Goal: Task Accomplishment & Management: Manage account settings

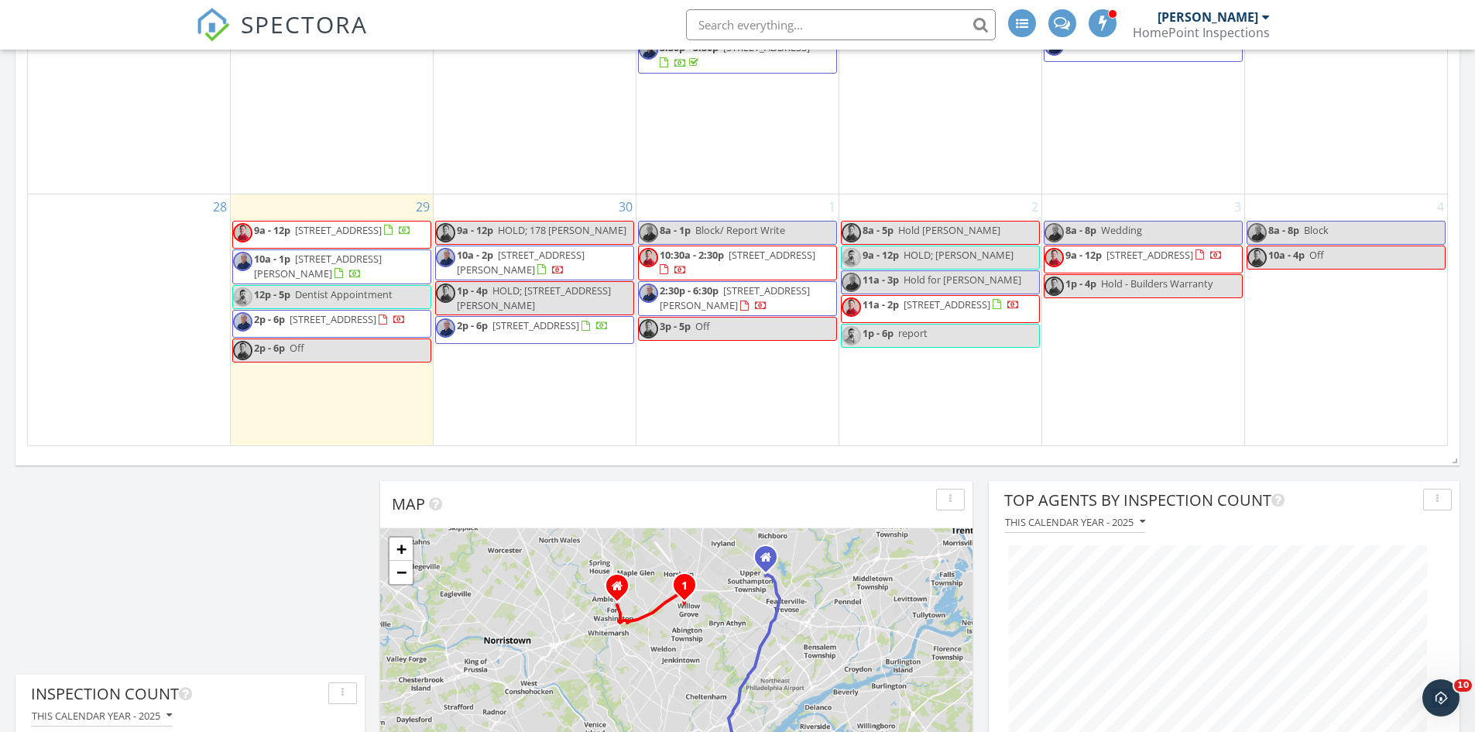
scroll to position [1525, 0]
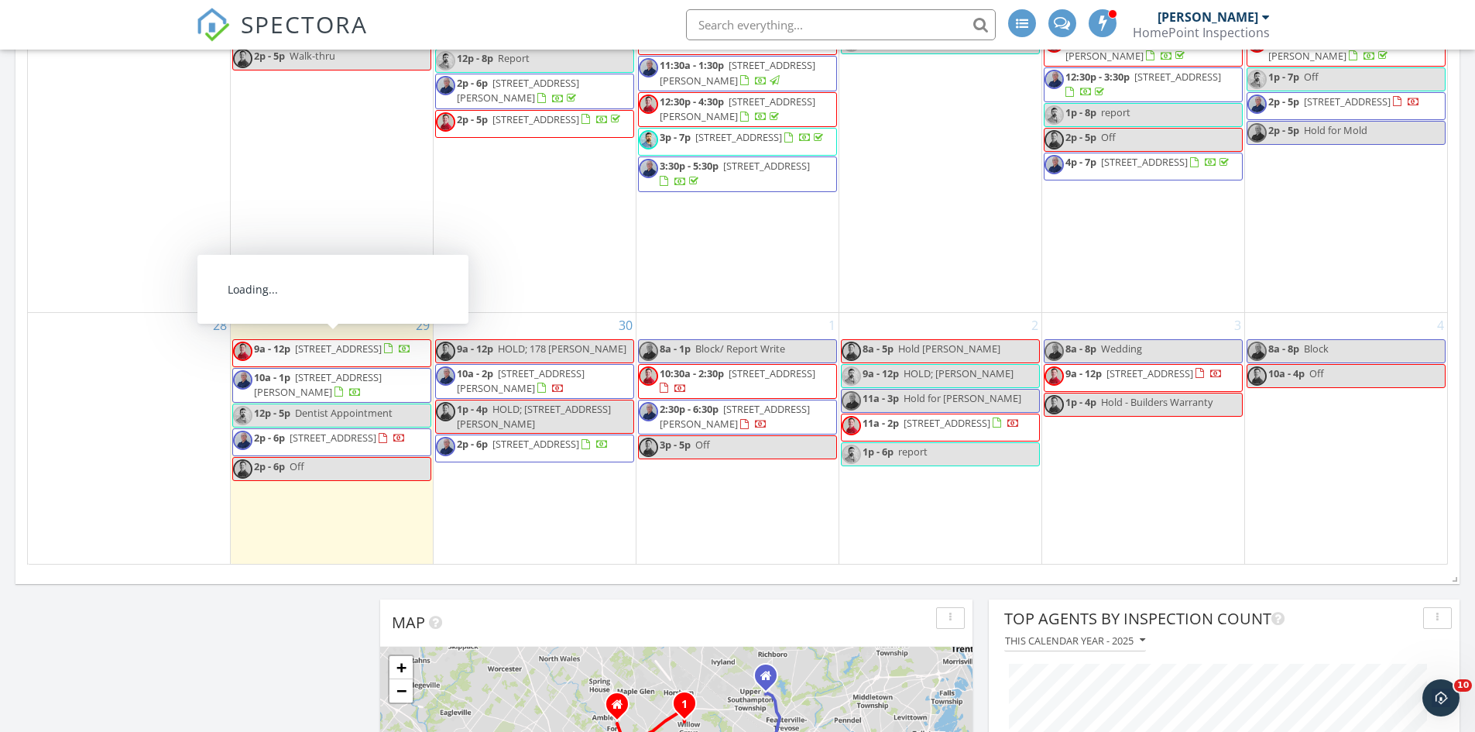
click at [349, 359] on span "9a - 12p 310 Dallas Rd, Willow Grove 19090" at bounding box center [322, 352] width 178 height 23
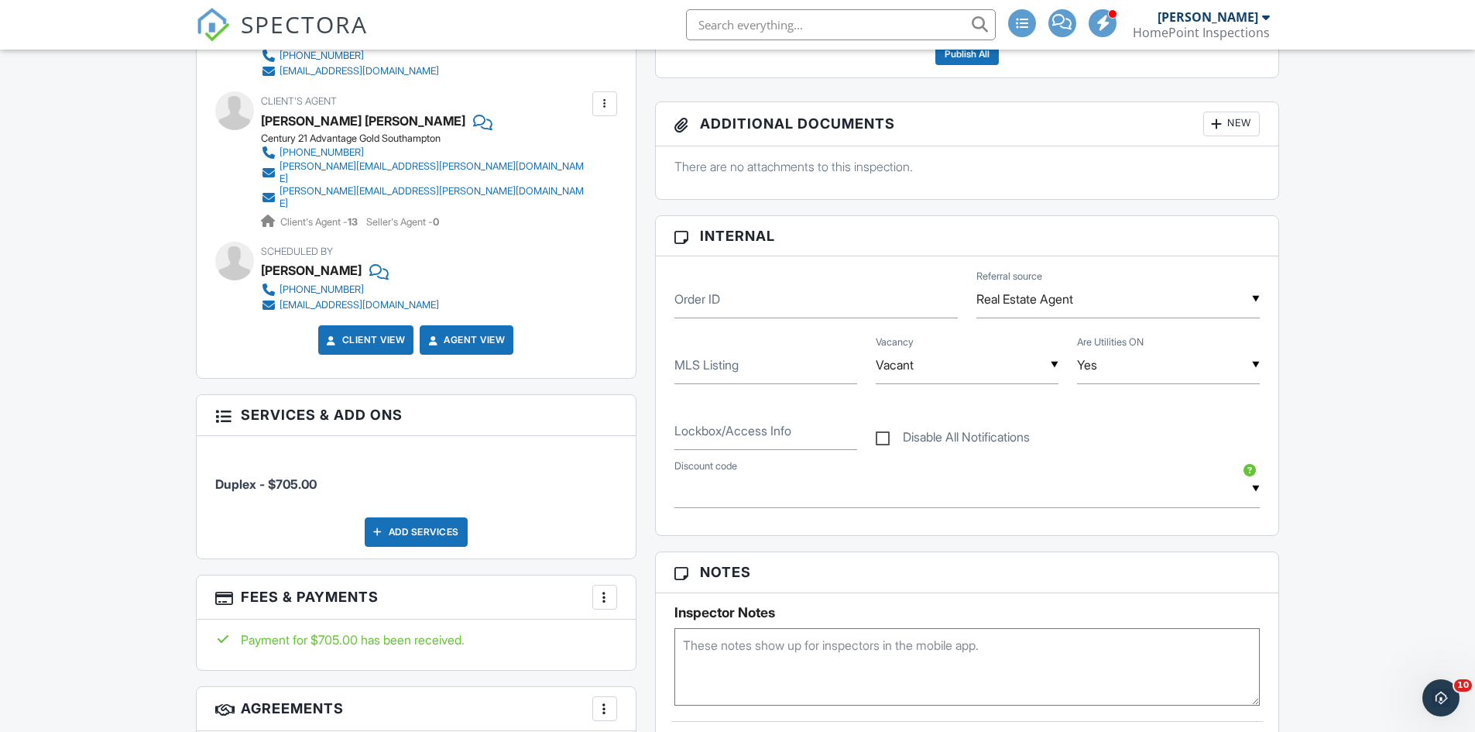
scroll to position [588, 0]
click at [602, 588] on div at bounding box center [604, 595] width 15 height 15
click at [646, 624] on li "Edit Fees & Payments" at bounding box center [683, 643] width 162 height 39
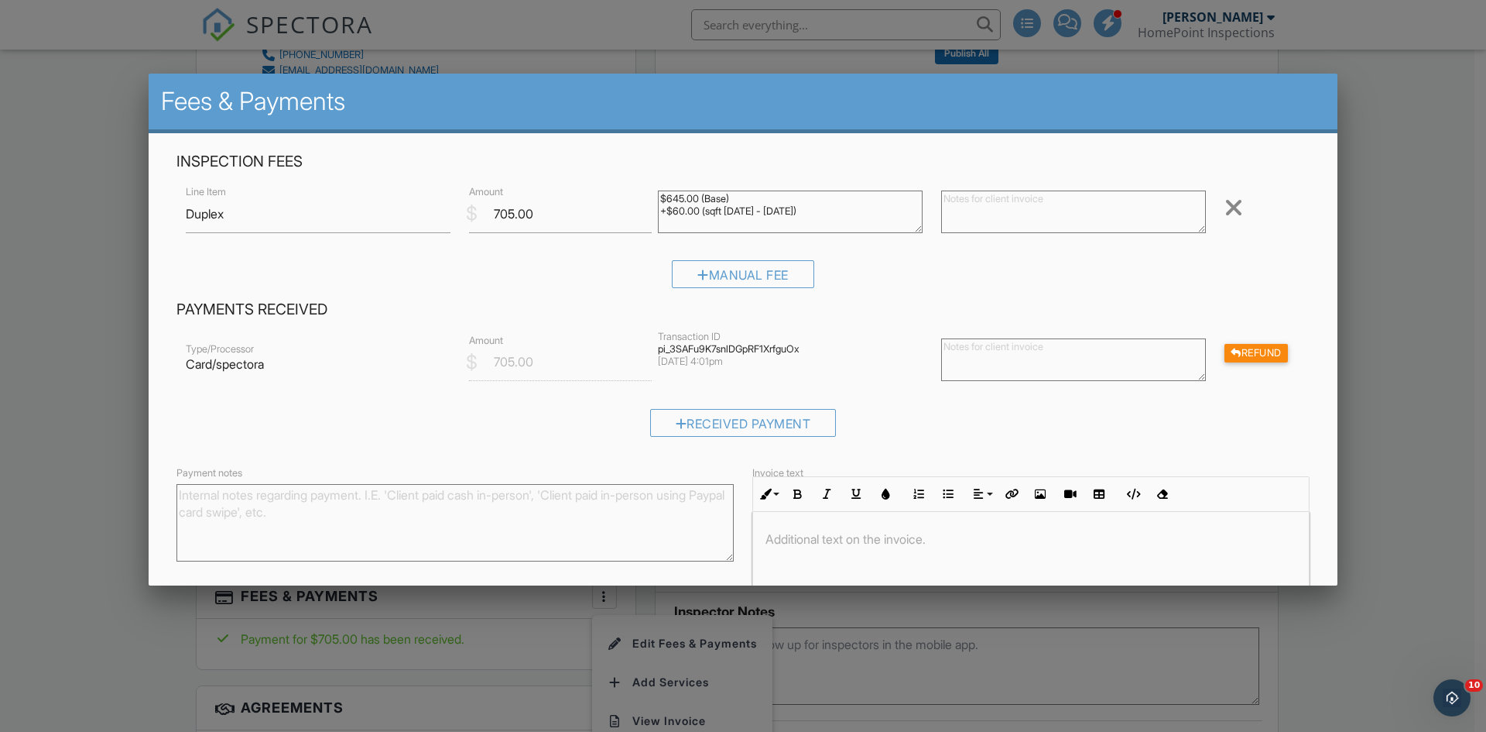
click at [1383, 310] on div at bounding box center [743, 380] width 1486 height 914
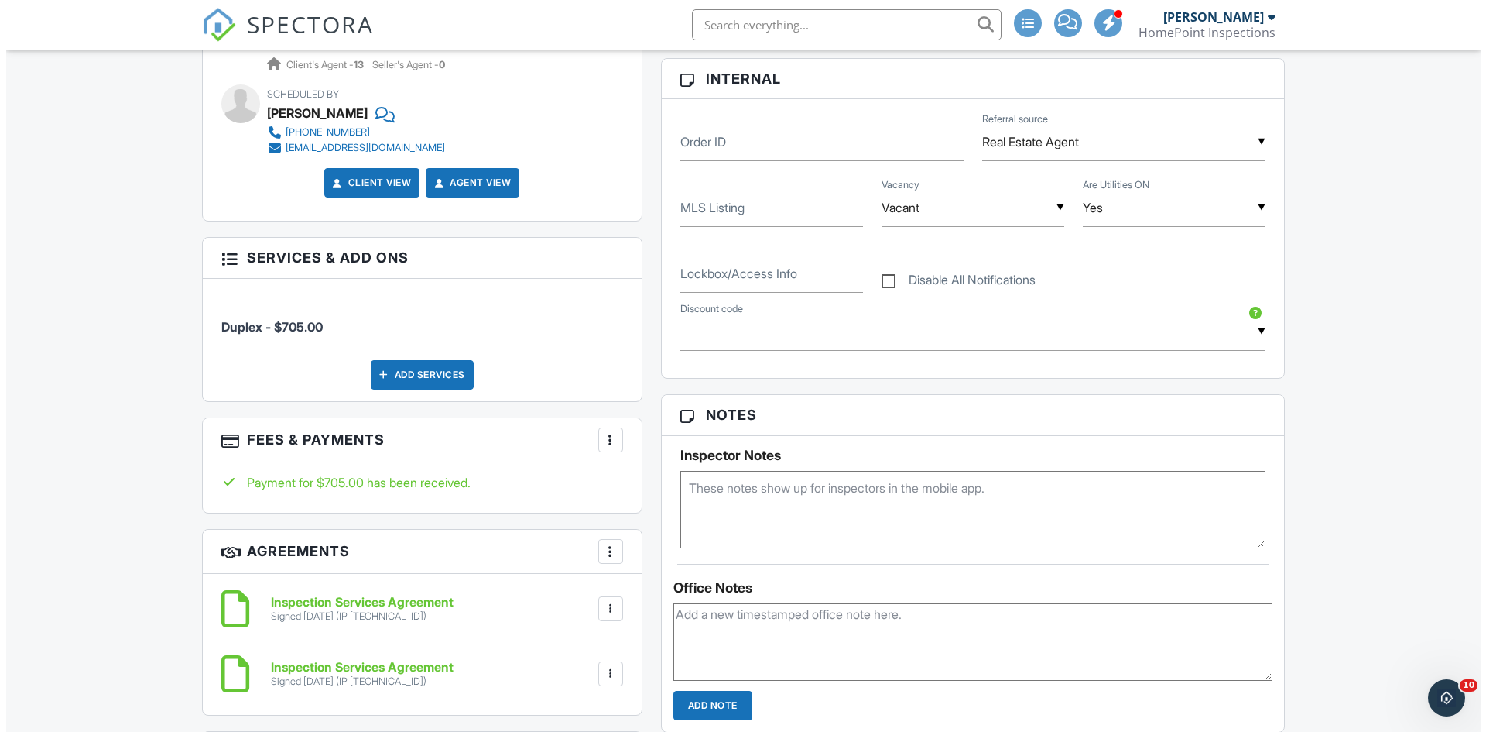
scroll to position [745, 0]
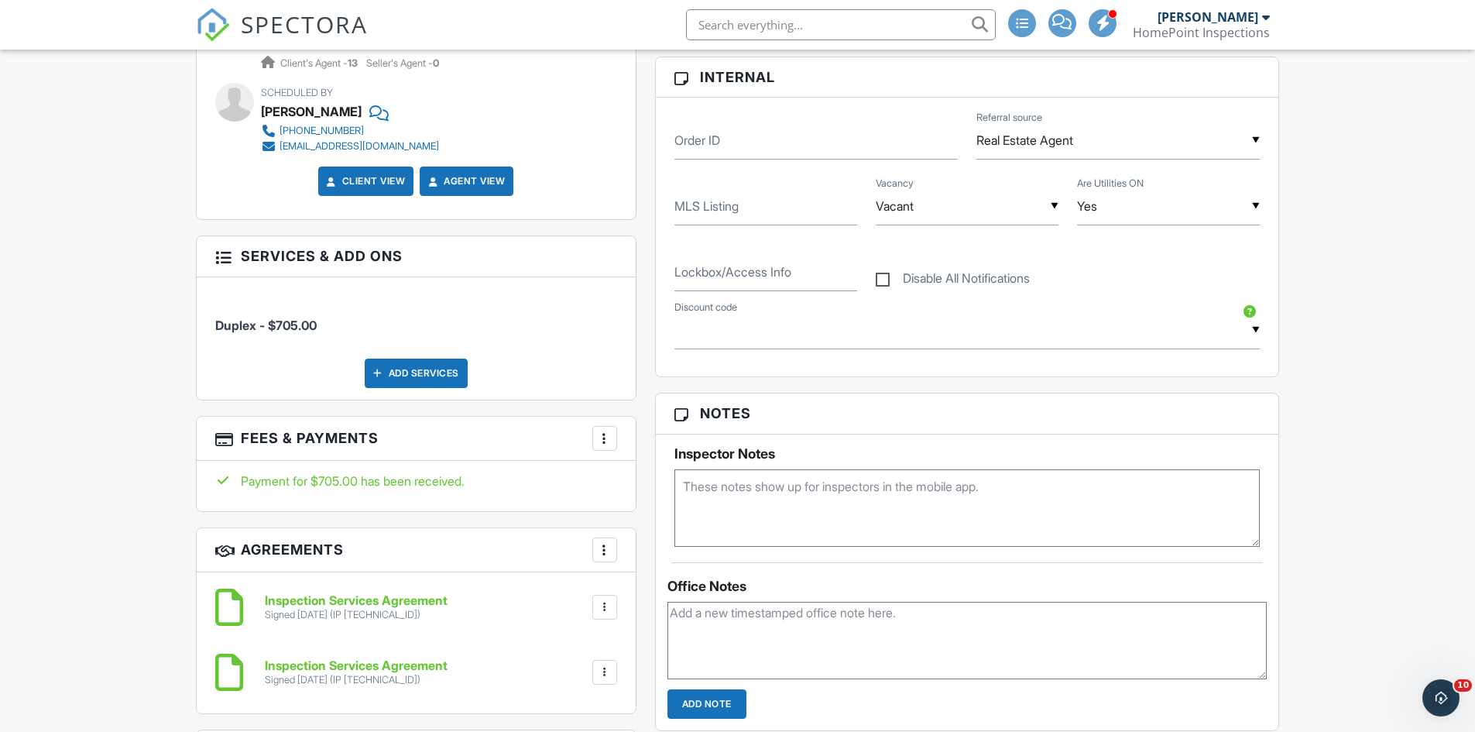
click at [391, 358] on div "Add Services" at bounding box center [416, 372] width 103 height 29
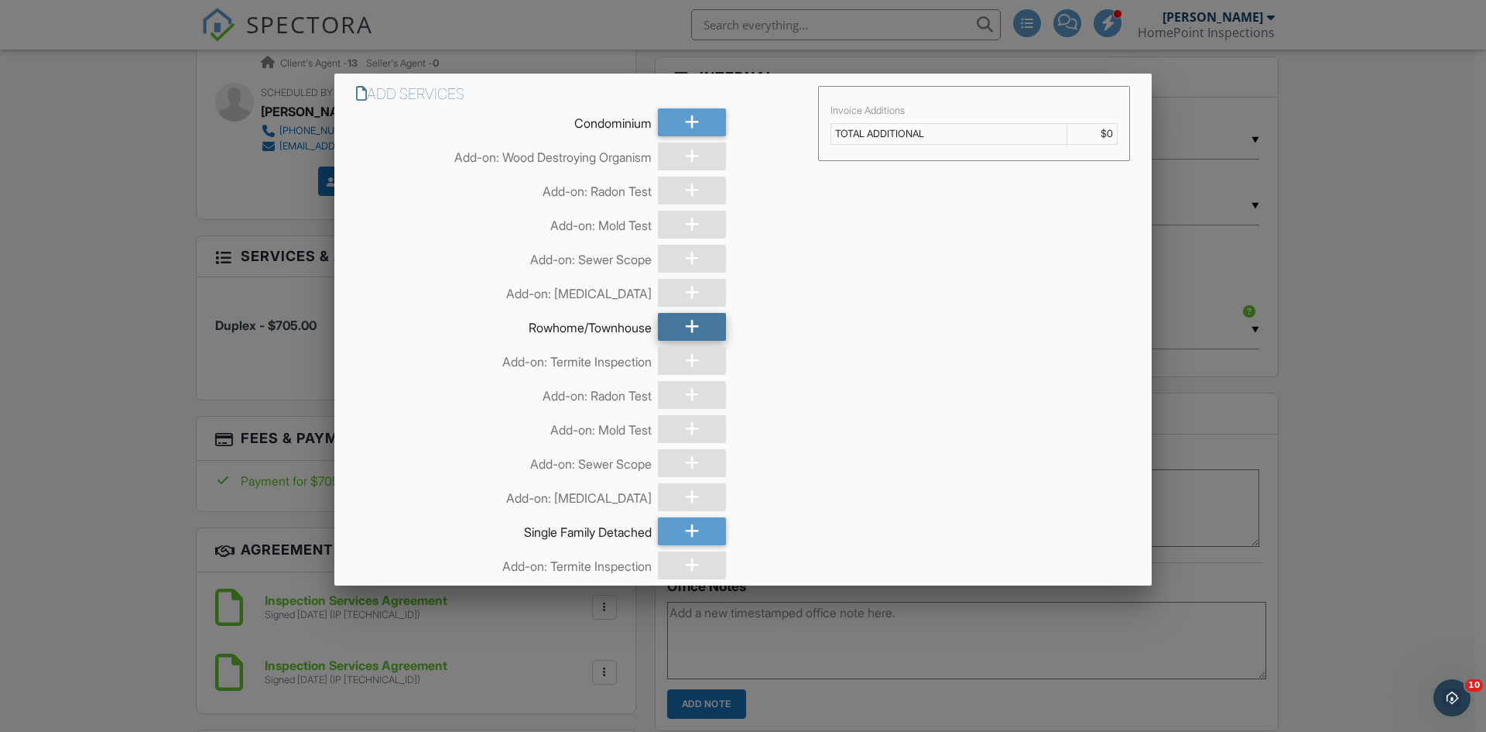
click at [685, 331] on icon at bounding box center [692, 327] width 15 height 28
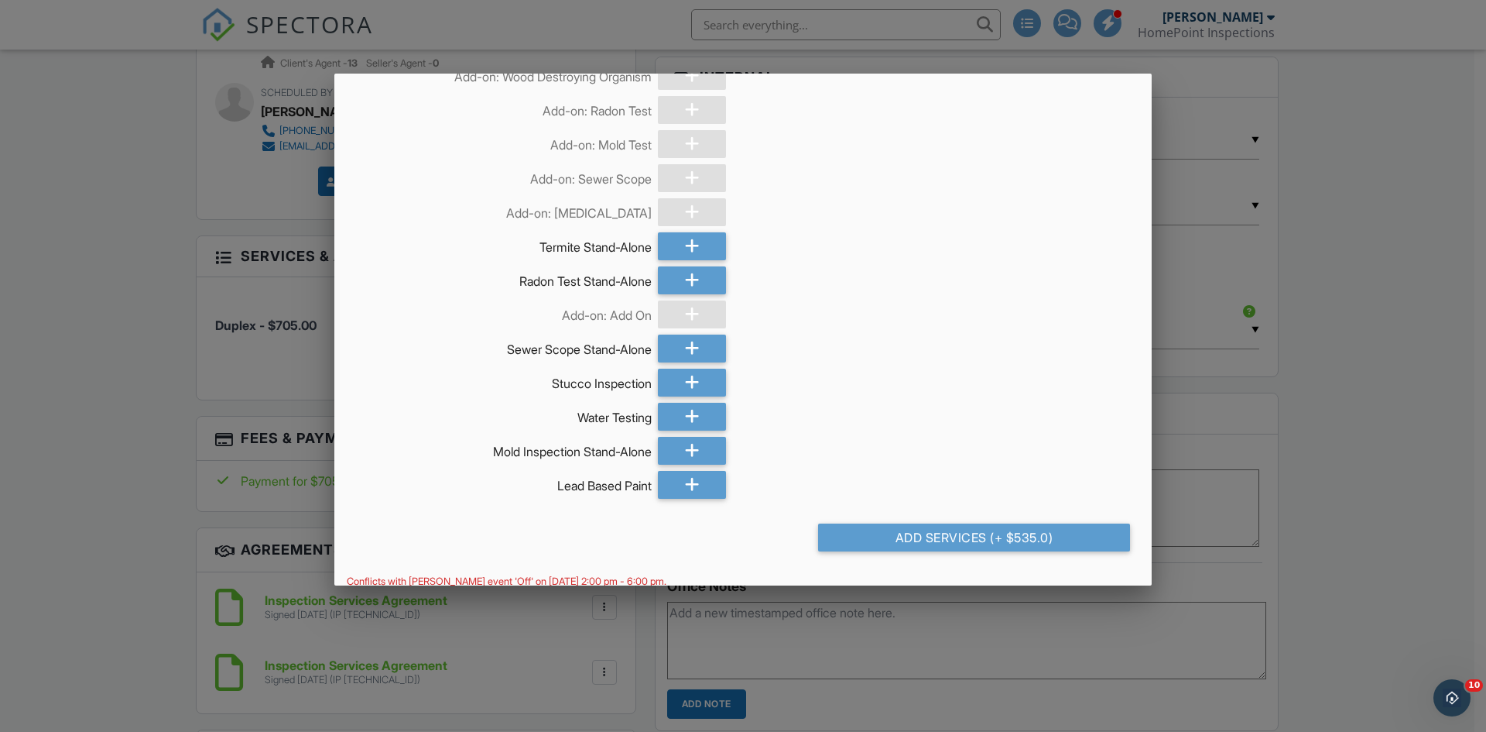
scroll to position [1593, 0]
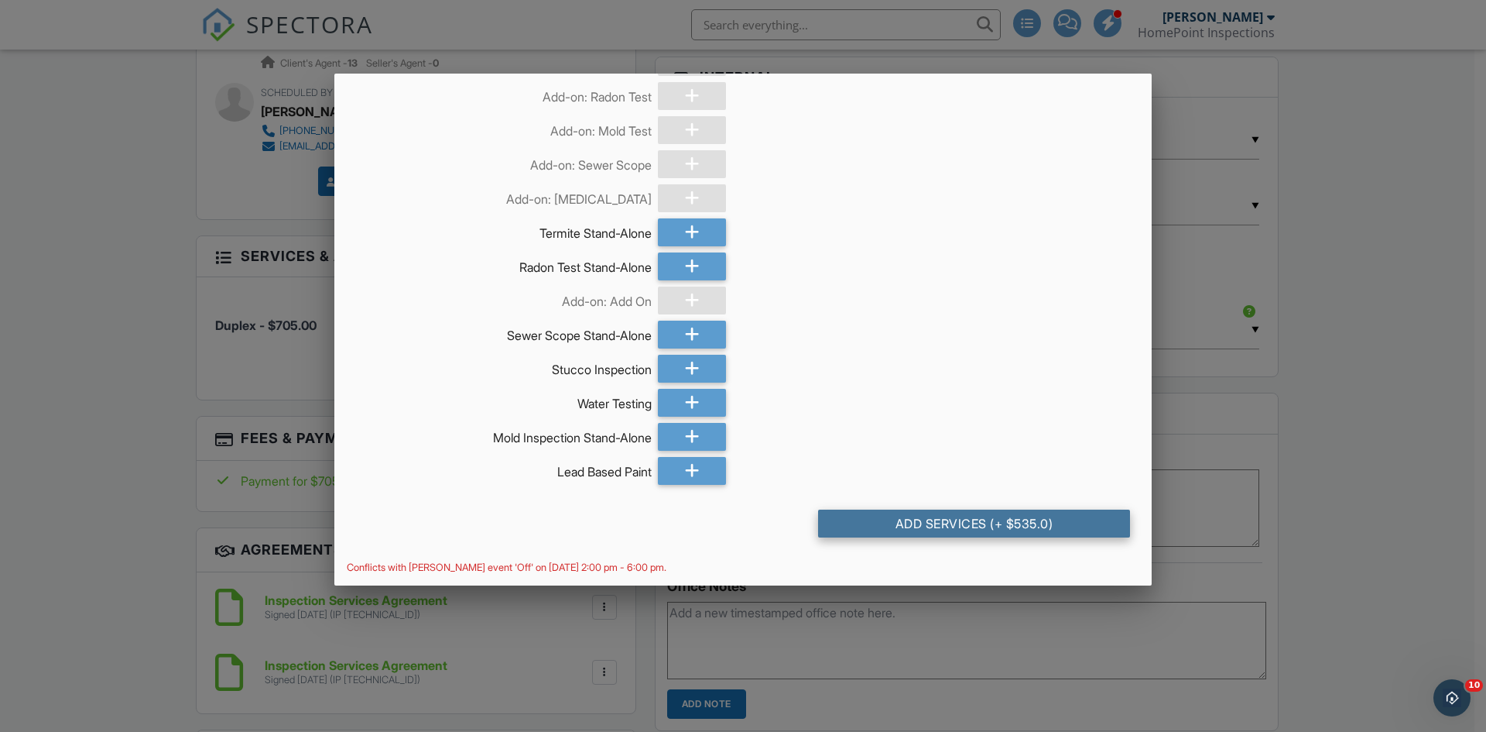
click at [989, 514] on div "Add Services (+ $535.0)" at bounding box center [974, 523] width 312 height 28
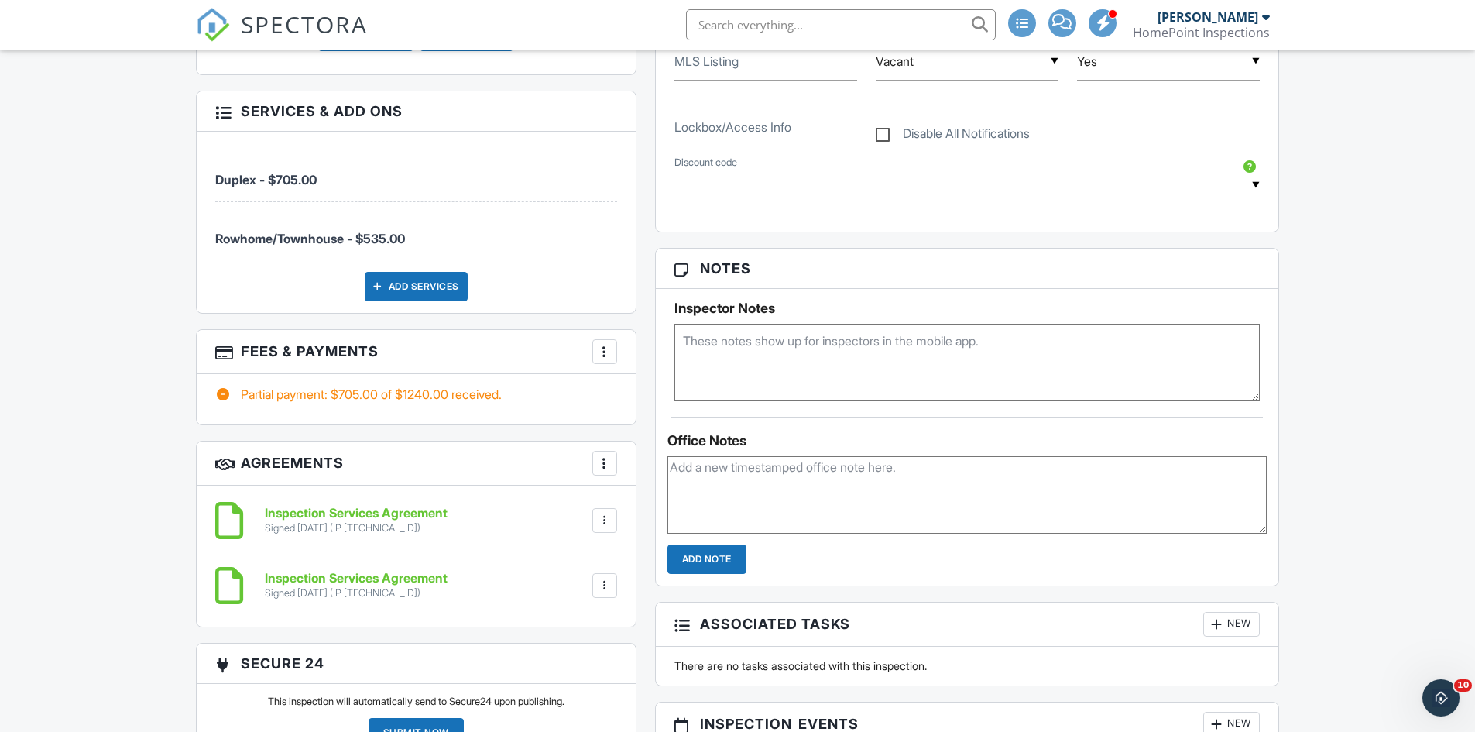
click at [609, 344] on div at bounding box center [604, 351] width 15 height 15
click at [649, 383] on li "Edit Fees & Payments" at bounding box center [683, 398] width 162 height 39
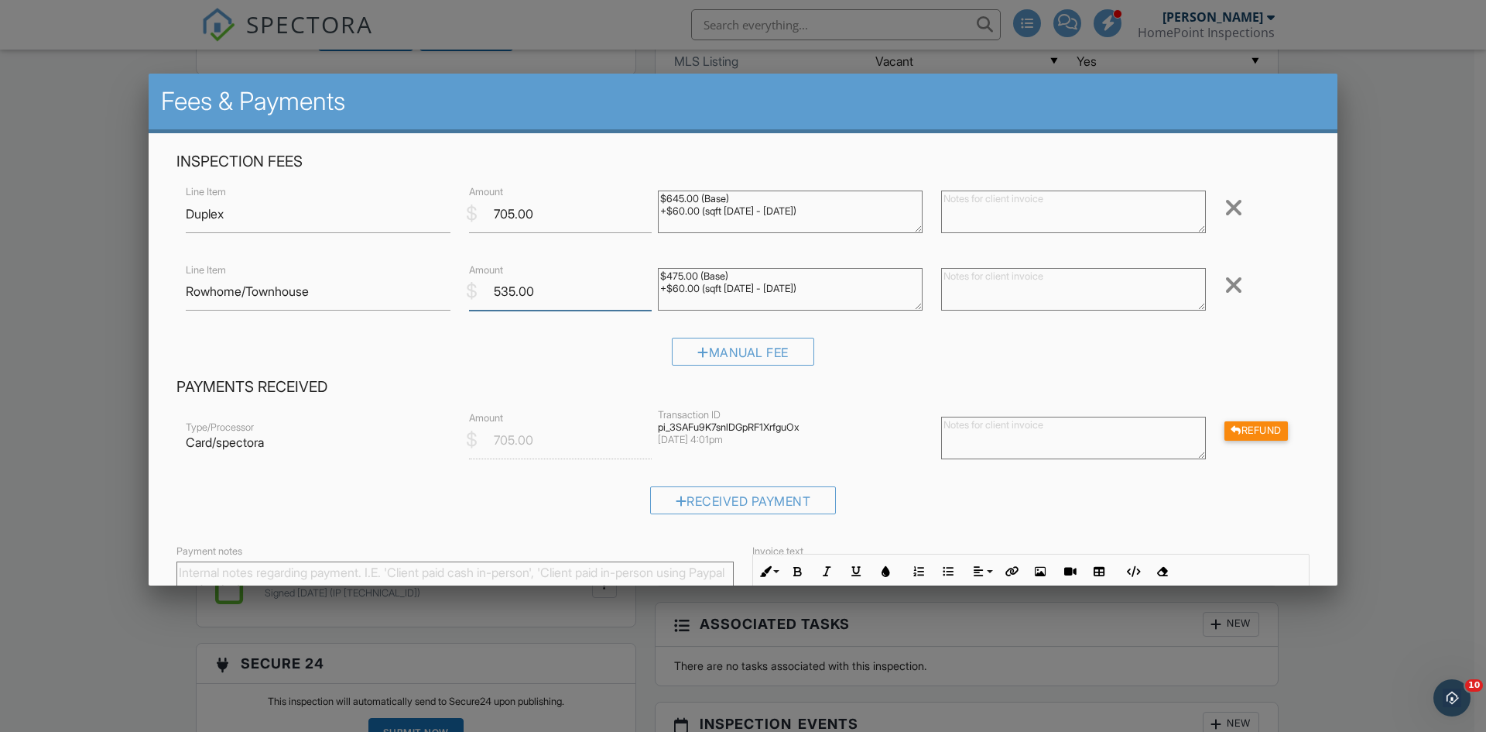
click at [503, 295] on input "535.00" at bounding box center [560, 291] width 183 height 38
type input "565.00"
click at [1225, 204] on div at bounding box center [1234, 207] width 19 height 25
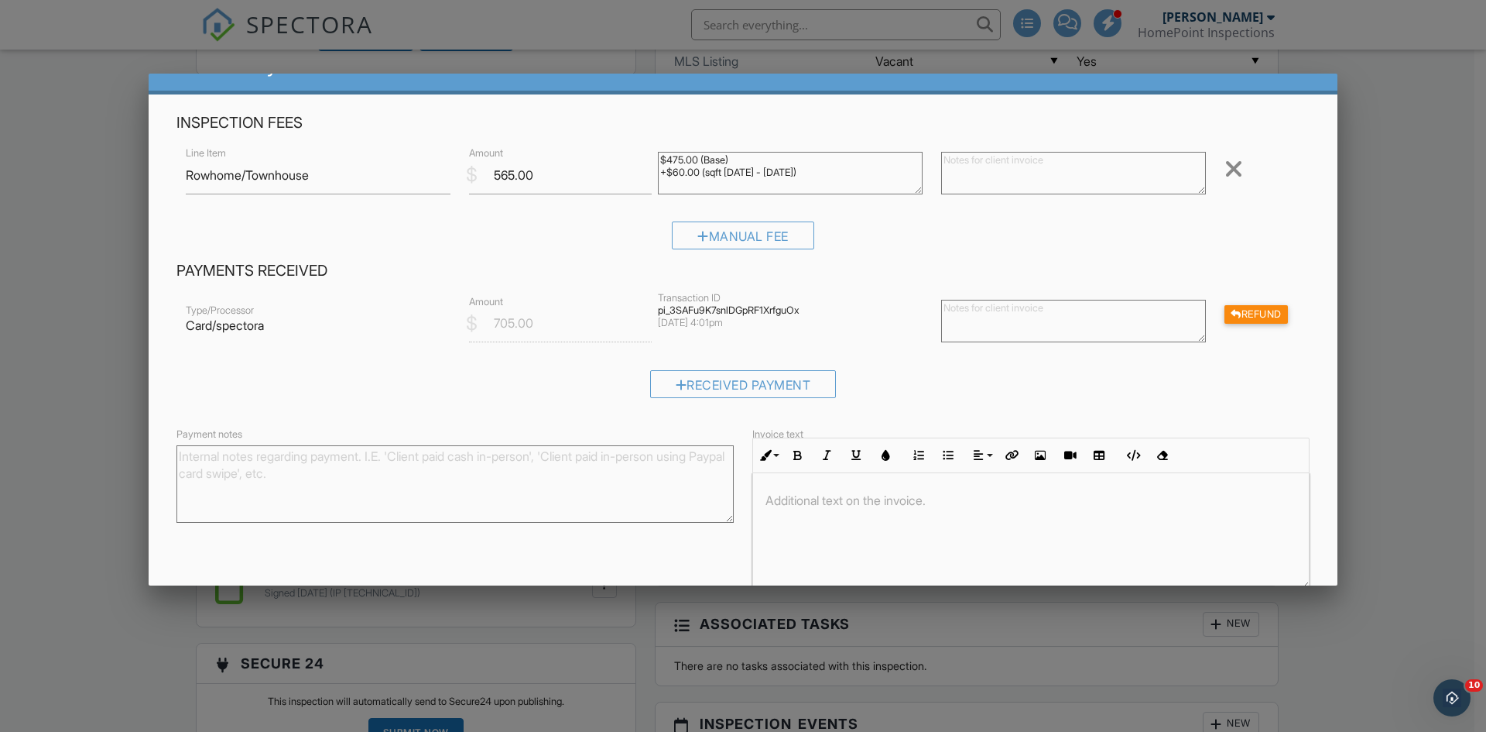
scroll to position [115, 0]
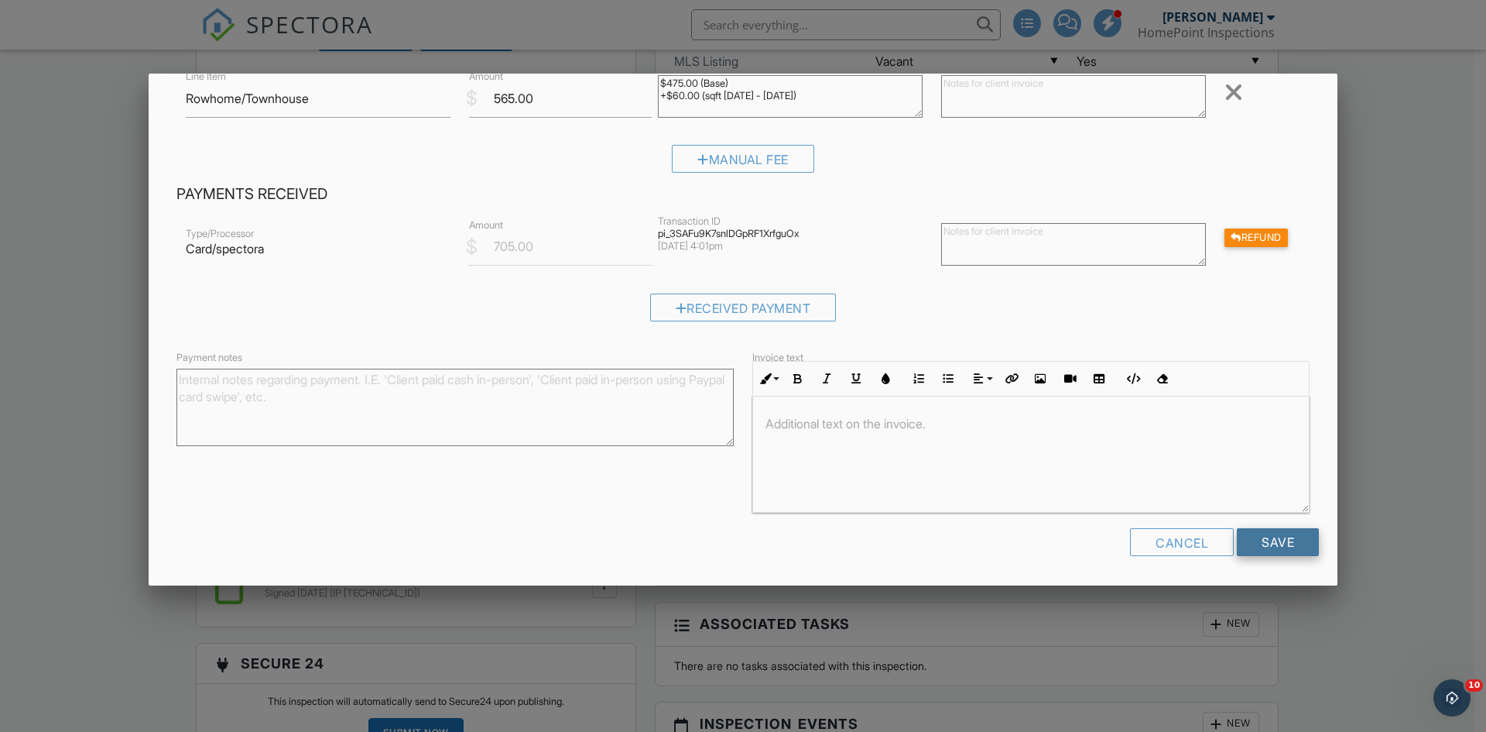
click at [1237, 542] on input "Save" at bounding box center [1278, 542] width 82 height 28
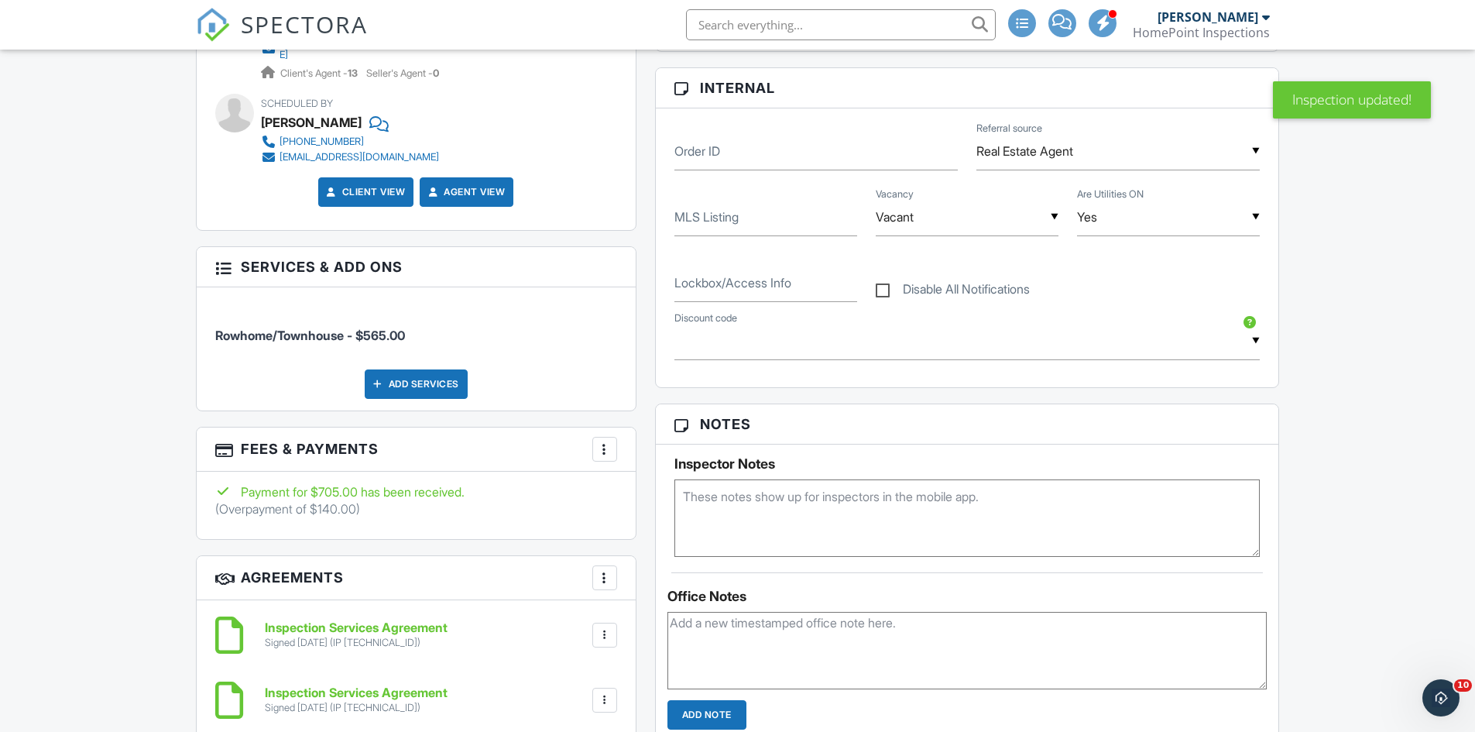
click at [606, 441] on div at bounding box center [604, 448] width 15 height 15
click at [665, 477] on li "Edit Fees & Payments" at bounding box center [683, 496] width 162 height 39
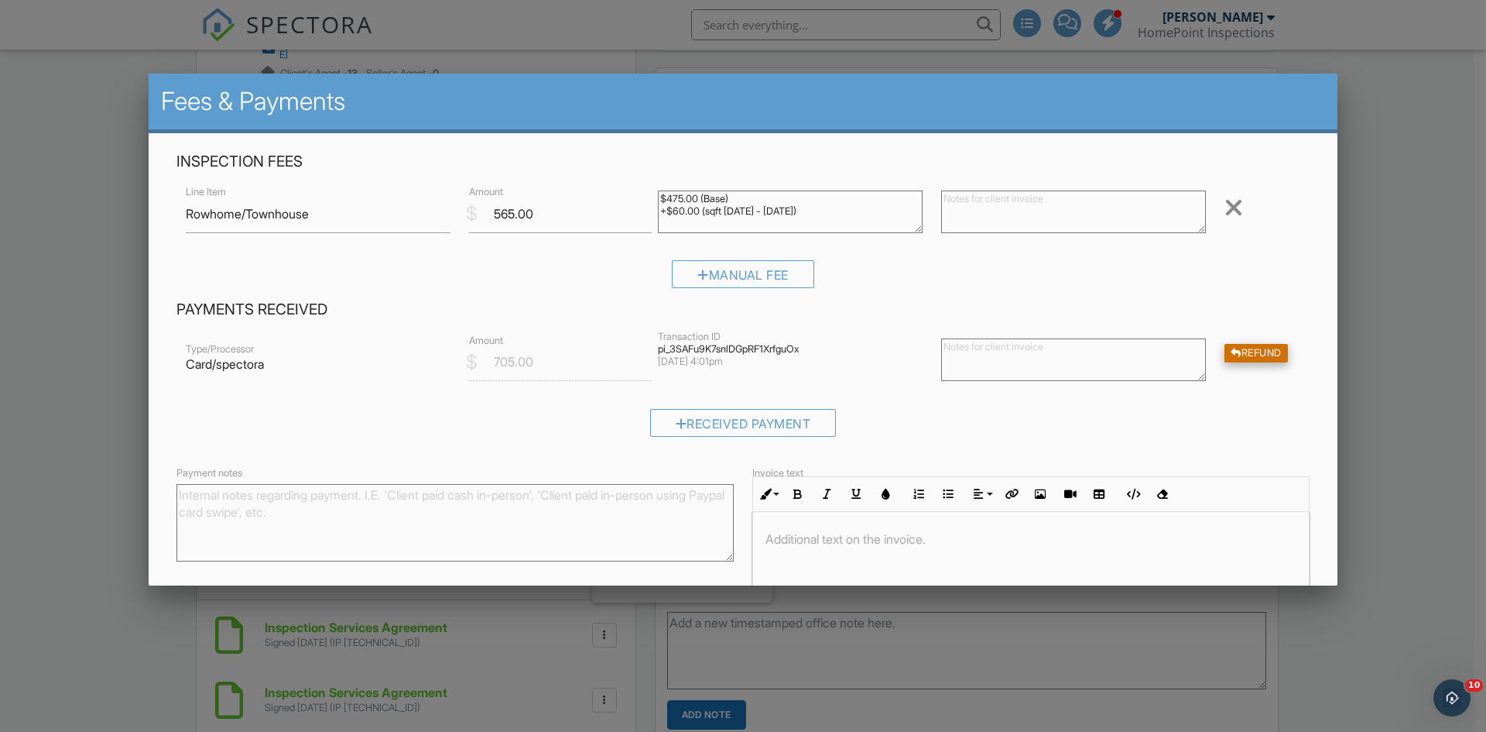
click at [1236, 362] on div "Refund" at bounding box center [1256, 353] width 63 height 19
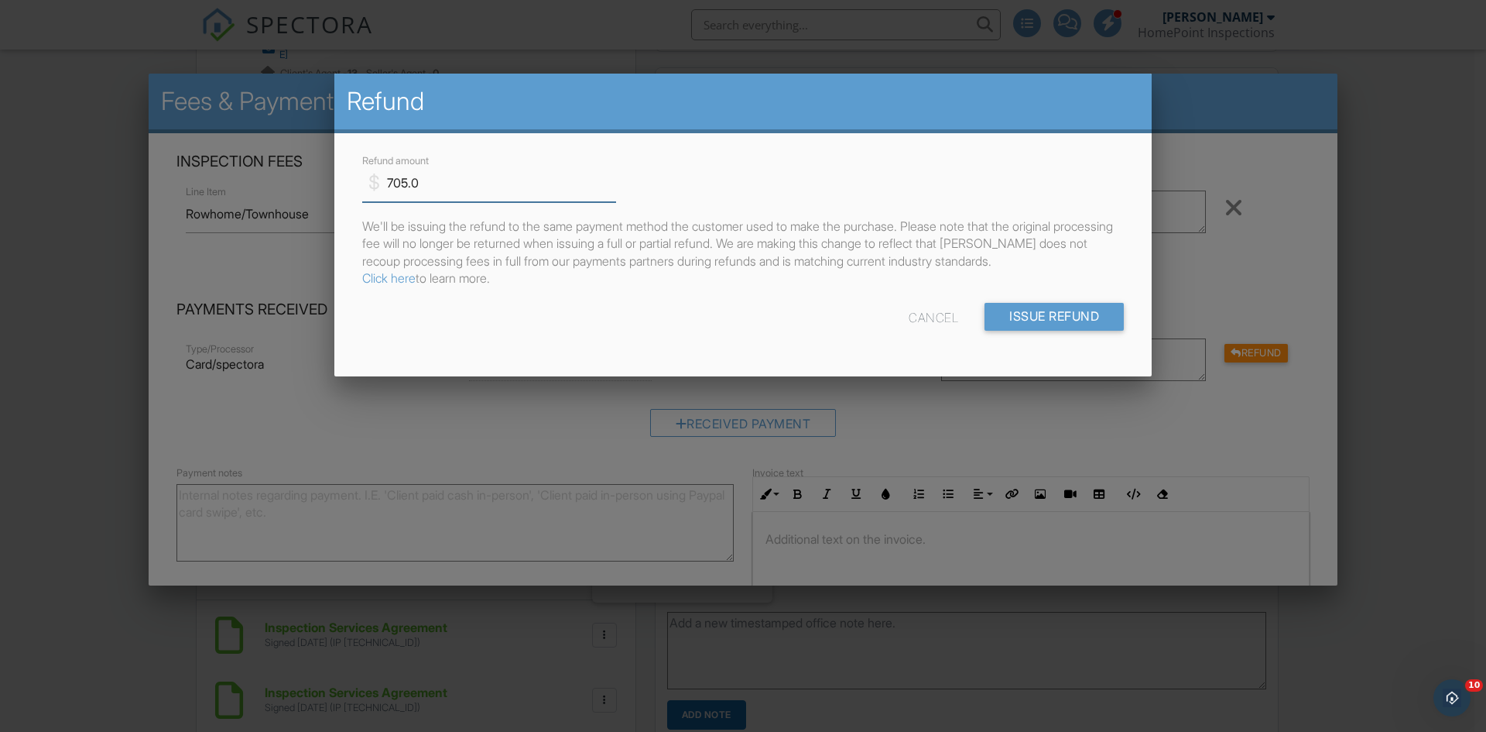
drag, startPoint x: 390, startPoint y: 183, endPoint x: 294, endPoint y: 174, distance: 96.4
click at [301, 181] on body "SPECTORA Joe Bock HomePoint Inspections Role: Inspector Change Role Dashboard N…" at bounding box center [737, 620] width 1475 height 3035
type input "140.0"
click at [1016, 316] on input "Issue Refund" at bounding box center [1054, 316] width 139 height 28
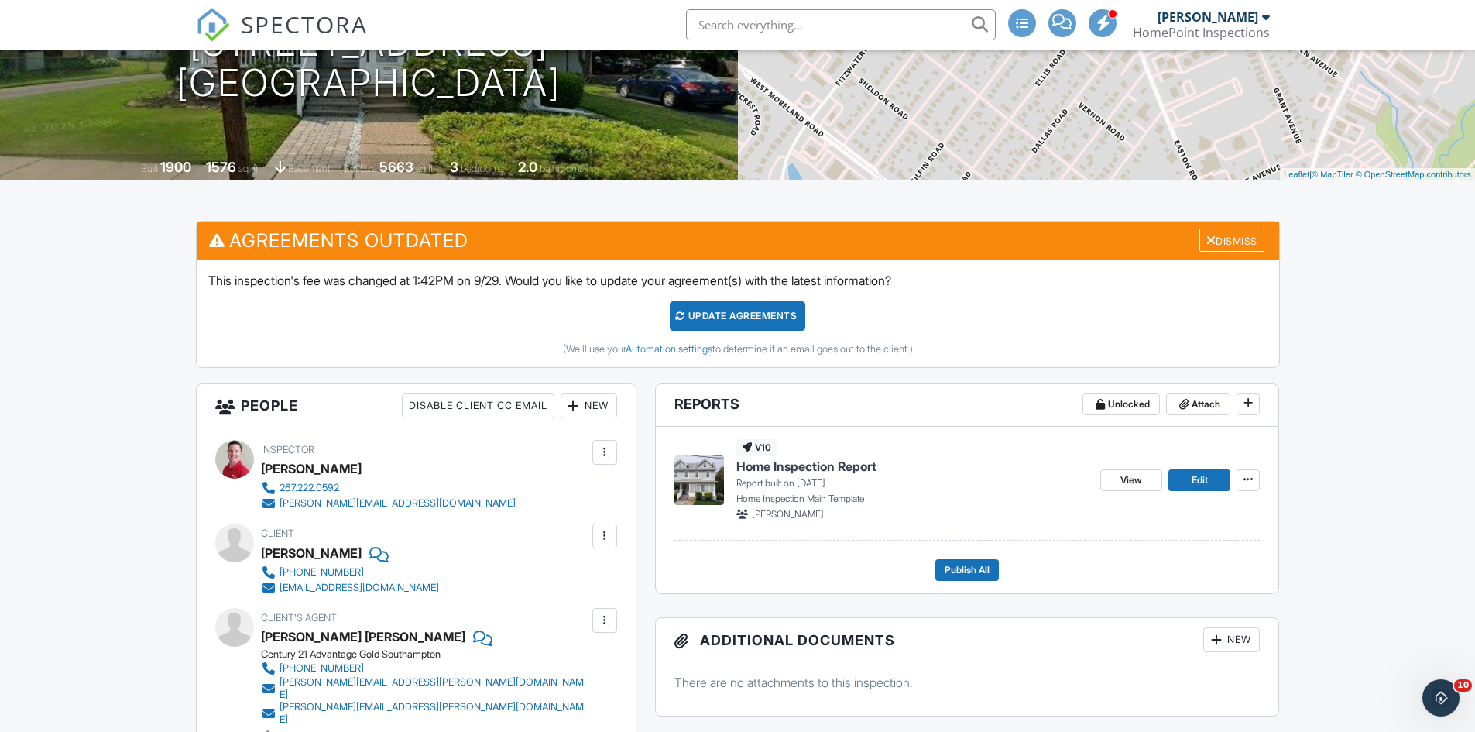
scroll to position [232, 0]
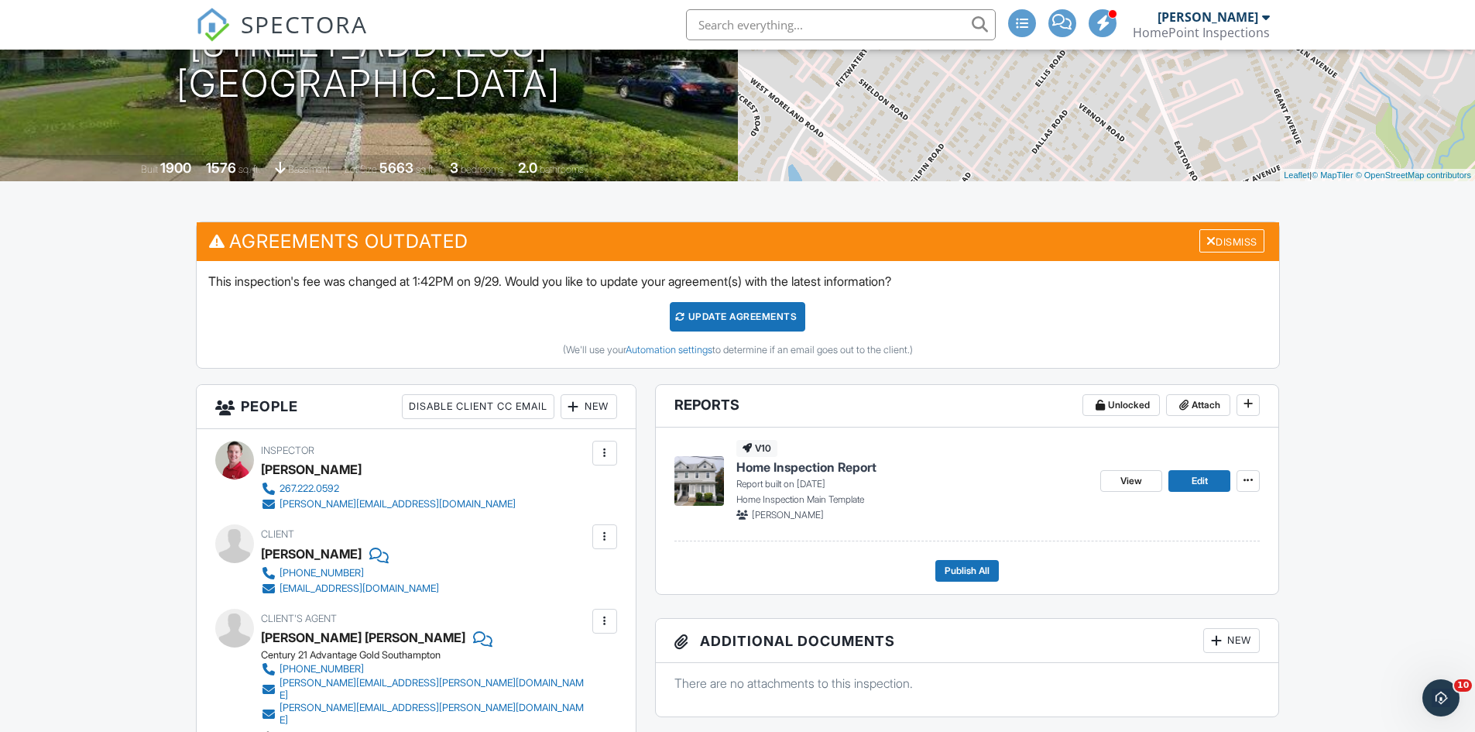
click at [718, 316] on div "Update Agreements" at bounding box center [737, 316] width 135 height 29
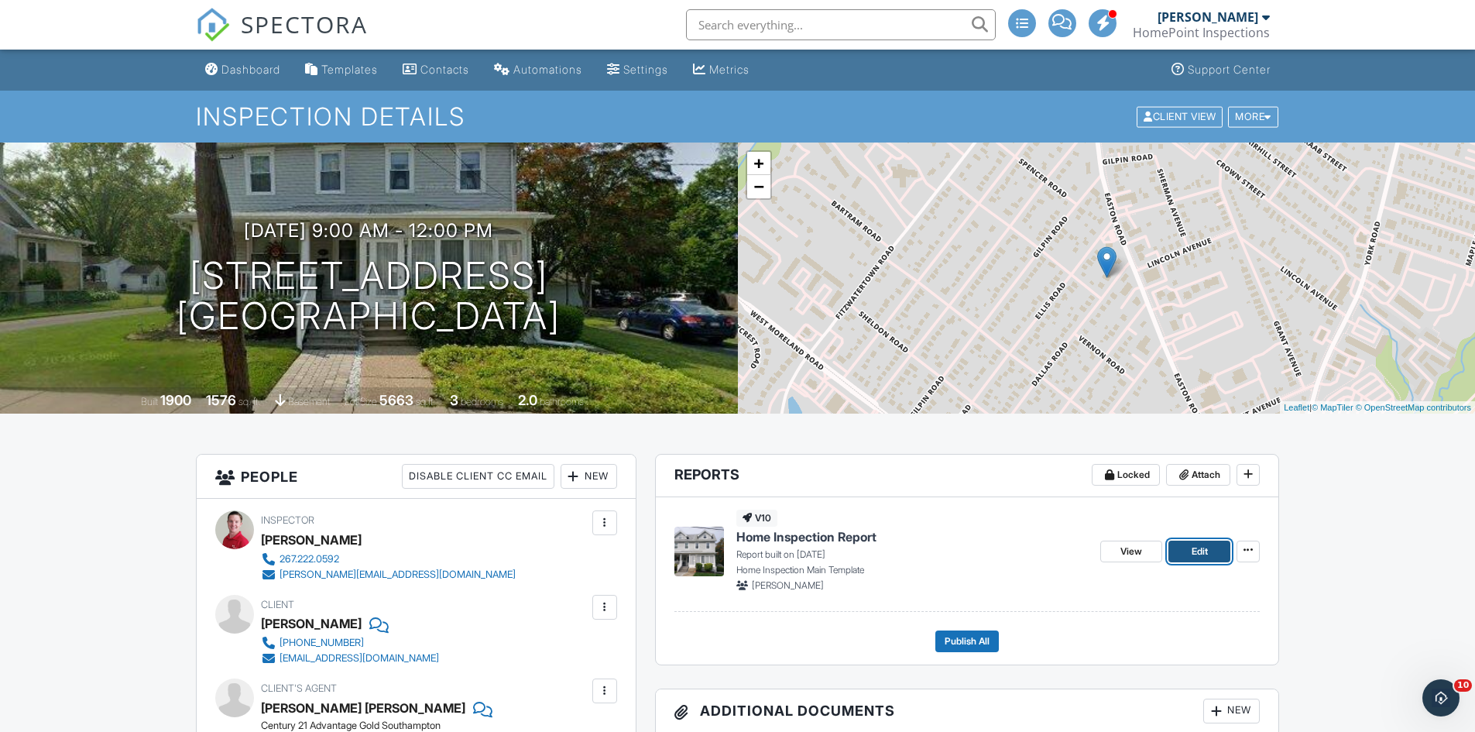
click at [1193, 543] on span "Edit" at bounding box center [1199, 550] width 16 height 15
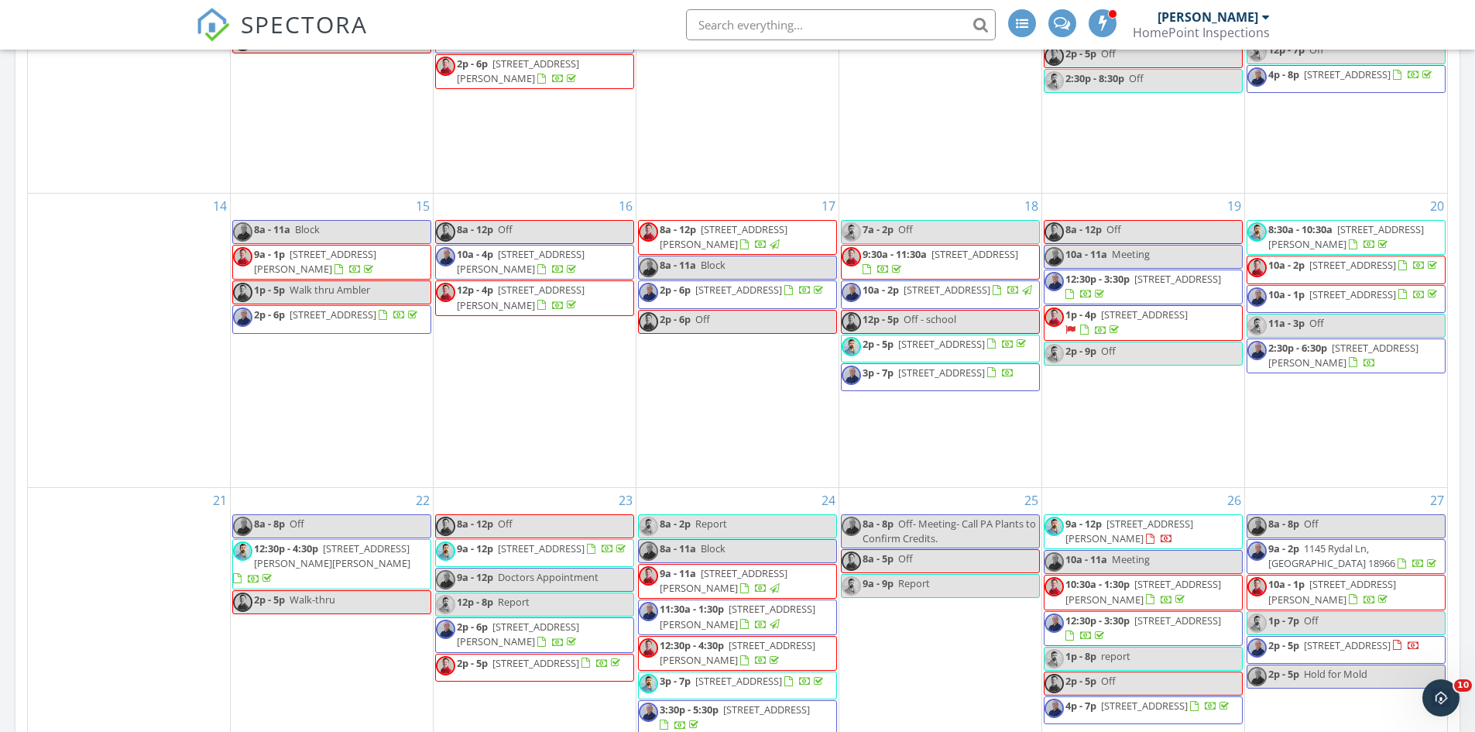
scroll to position [1084, 0]
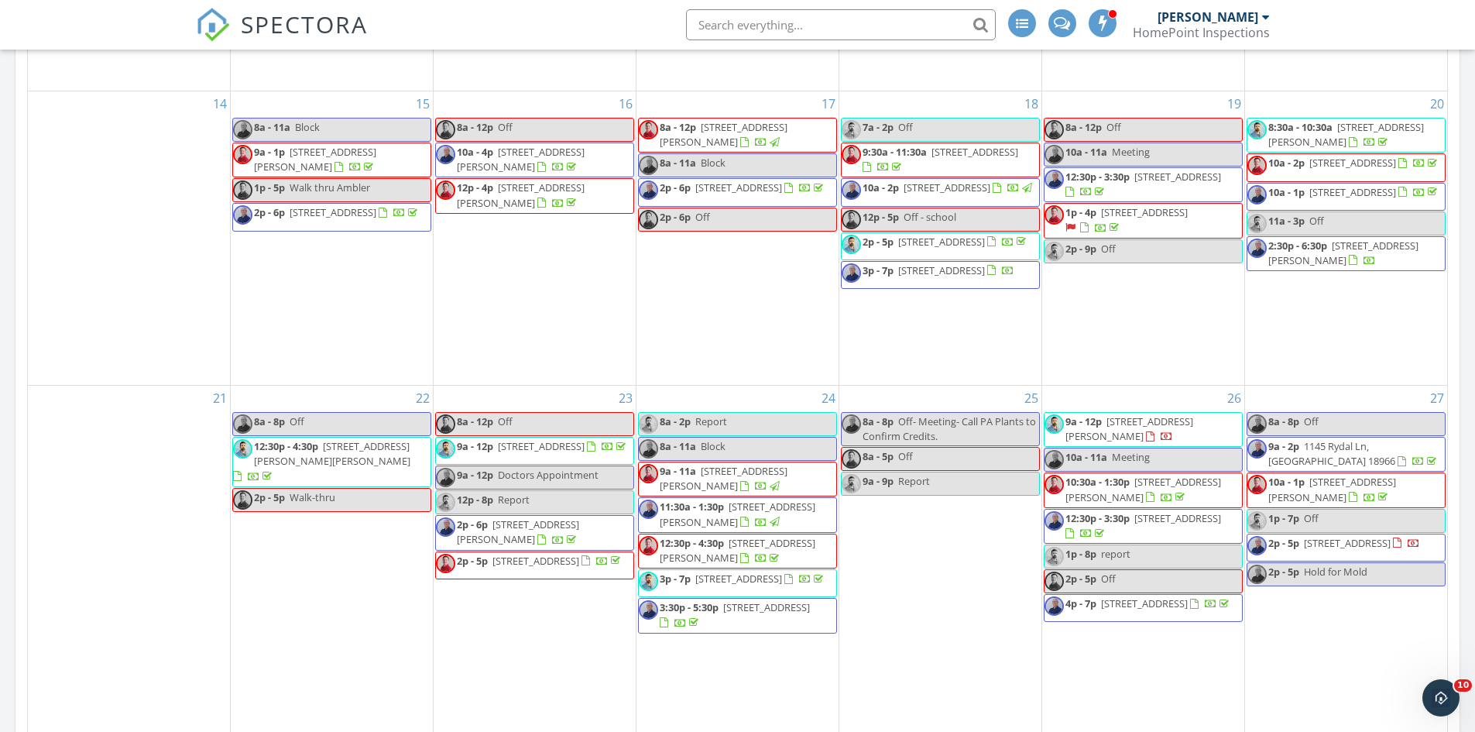
click at [1408, 500] on span "10a - 1p 1620 Reed St, Philadelphia 19146" at bounding box center [1345, 490] width 197 height 30
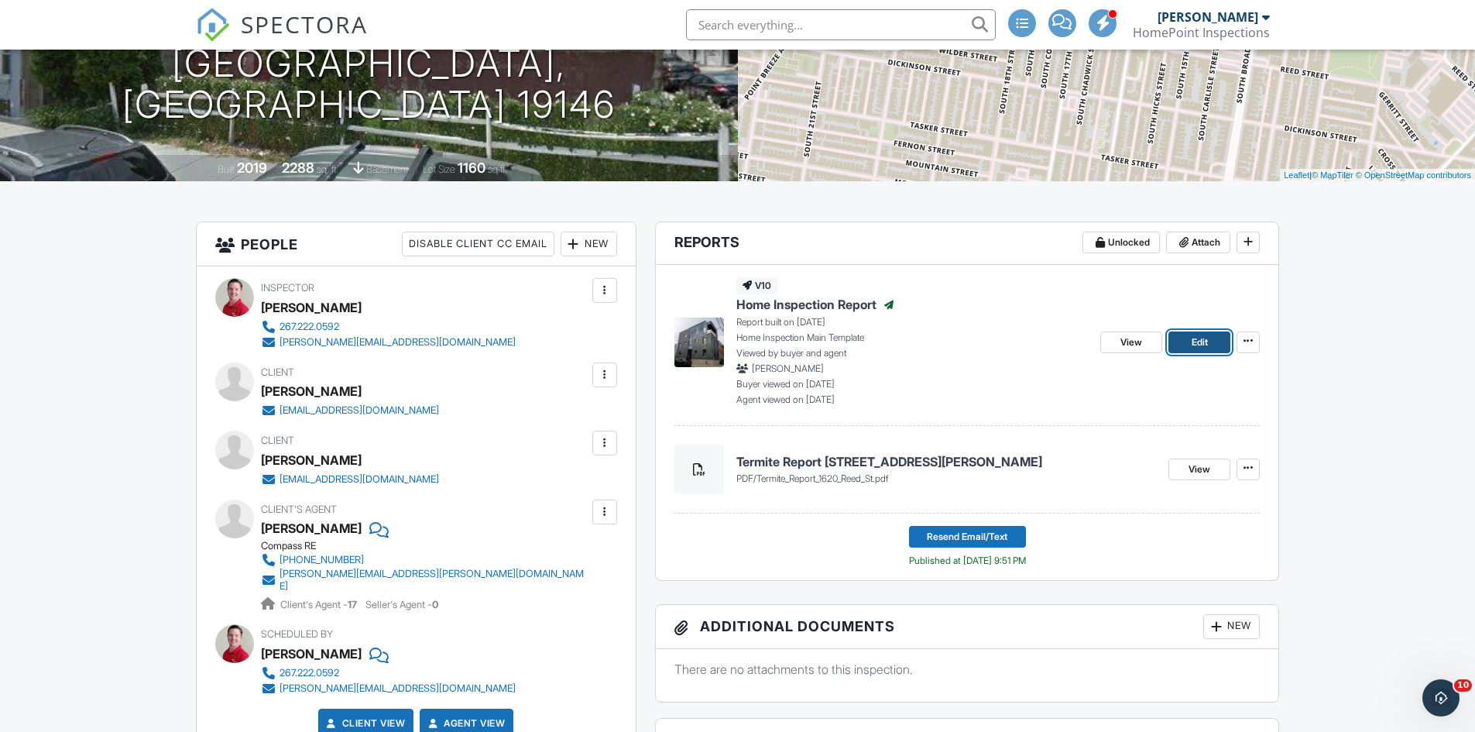
click at [1201, 345] on span "Edit" at bounding box center [1199, 341] width 16 height 15
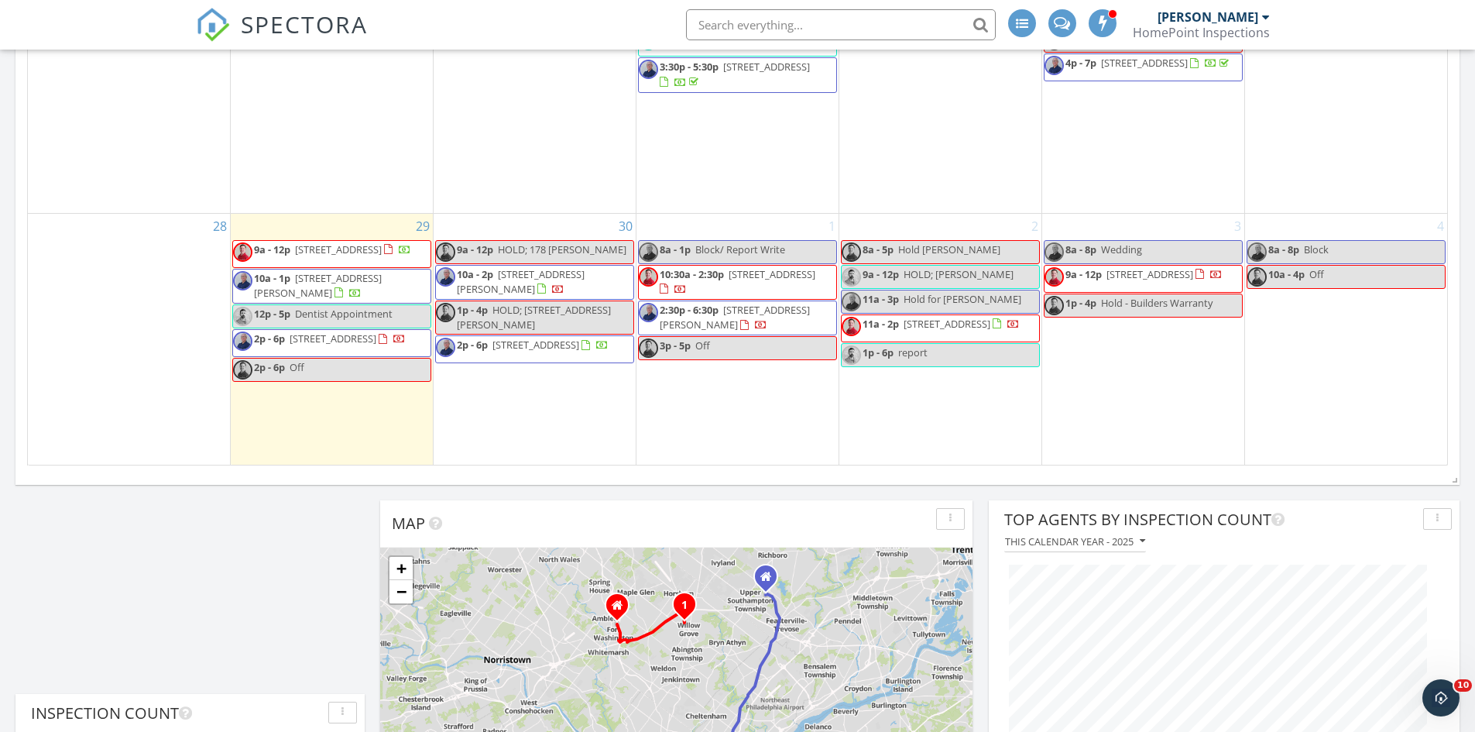
scroll to position [1625, 0]
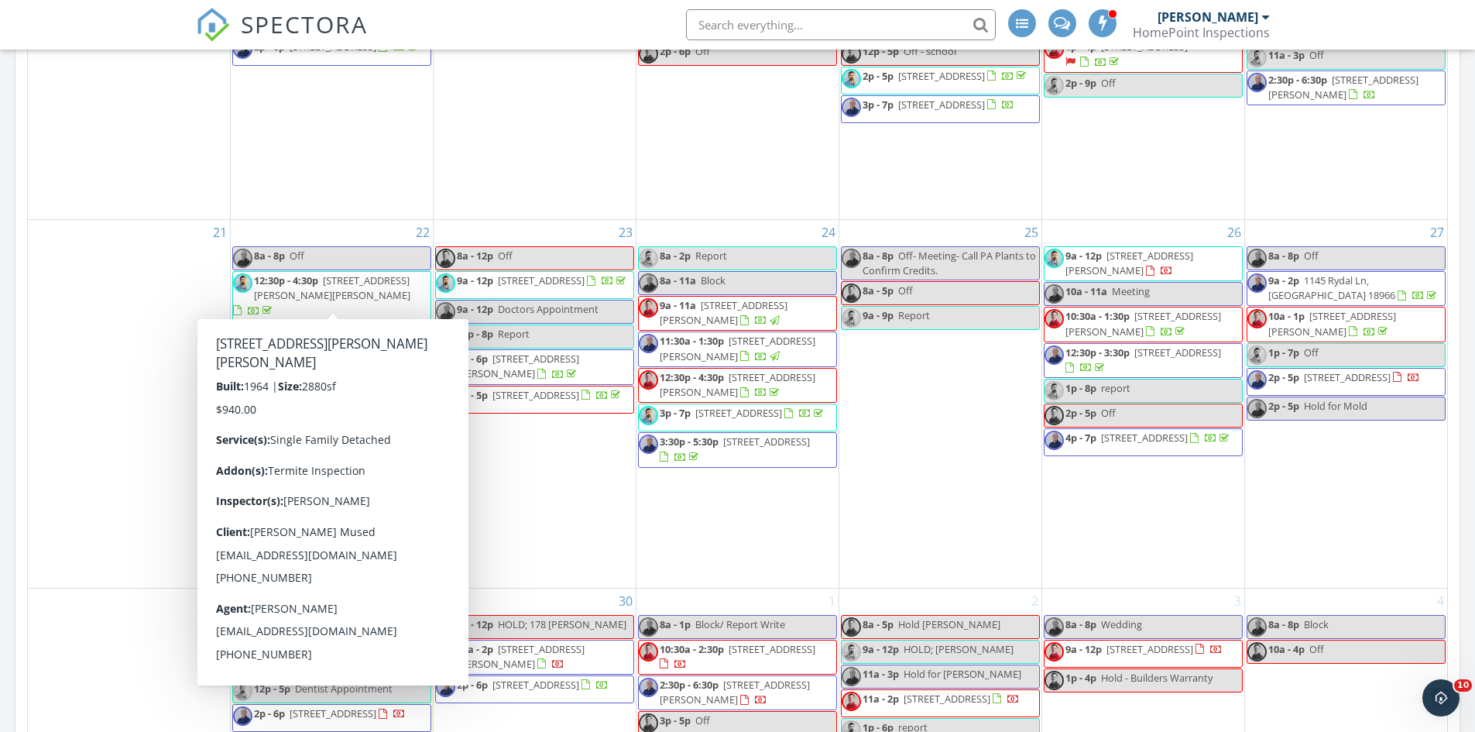
scroll to position [1251, 0]
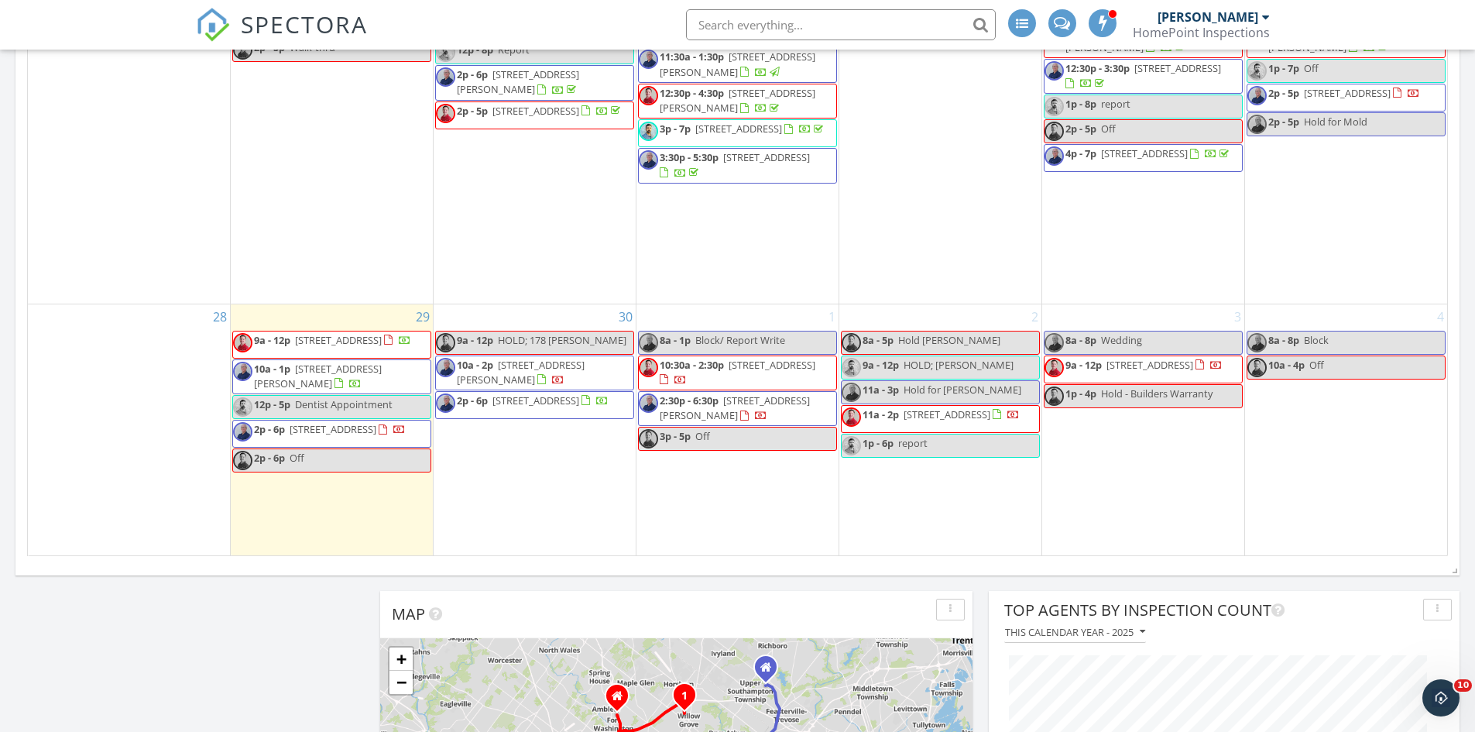
scroll to position [1536, 0]
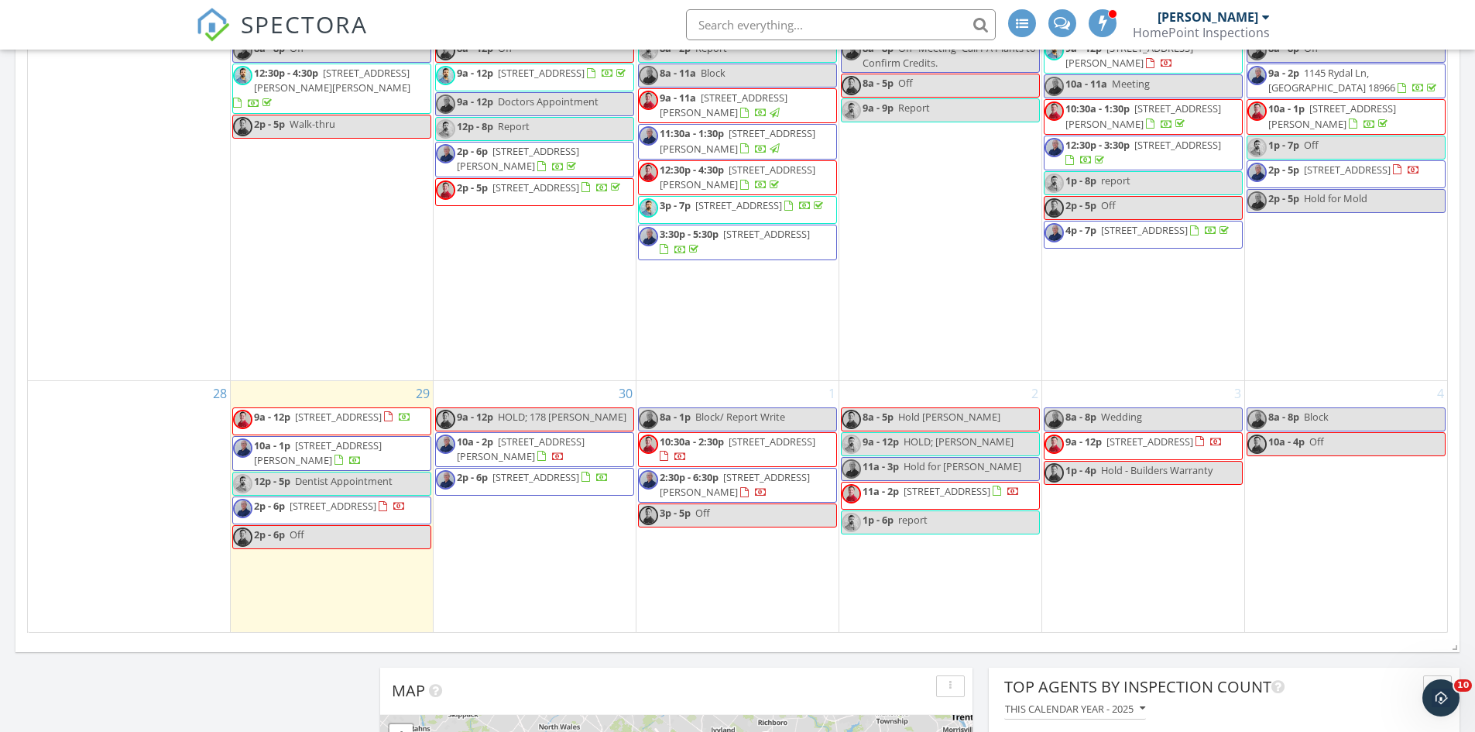
scroll to position [1470, 0]
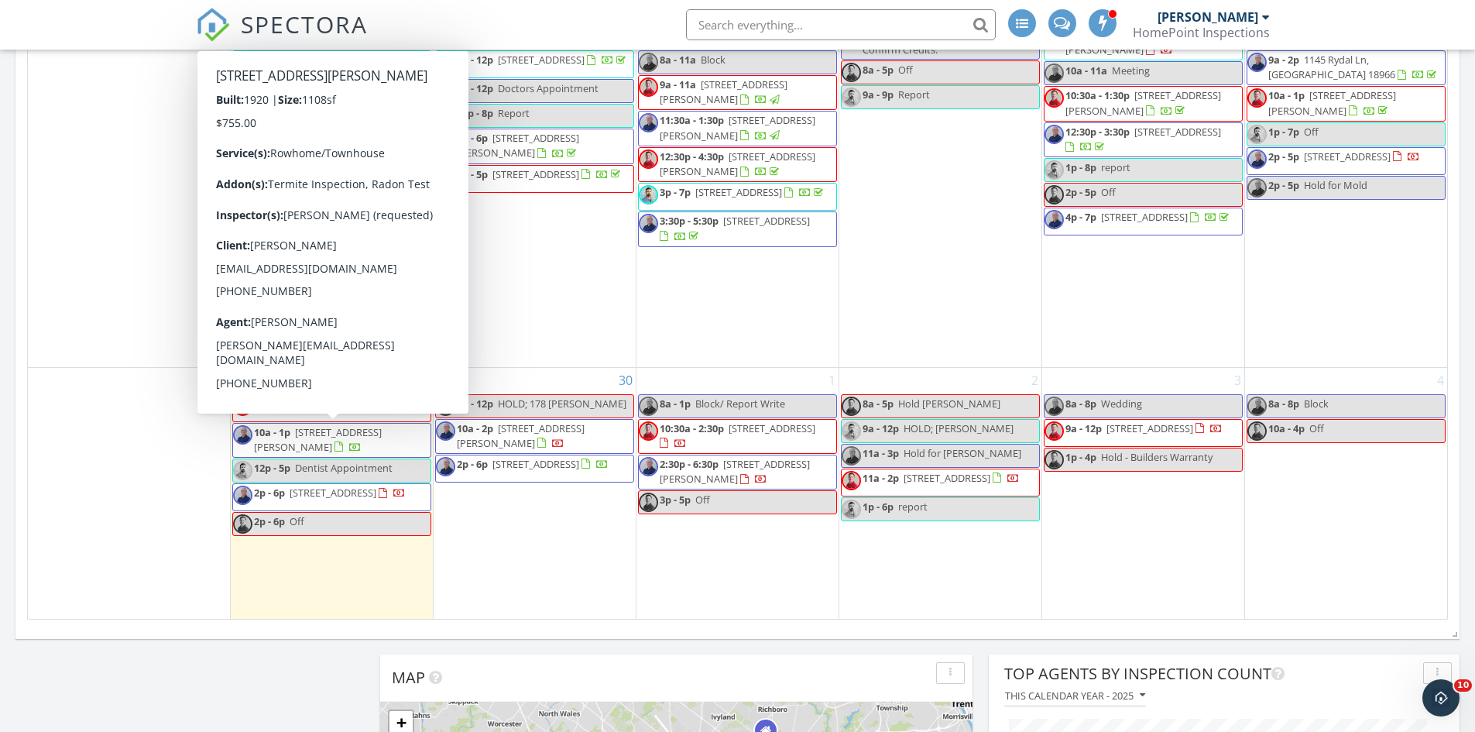
click at [519, 564] on div "30 9a - 12p HOLD; 178 Osborn 10a - 2p 127 Mansfield Rd, Lansdowne 19050 2p - 6p…" at bounding box center [535, 493] width 202 height 251
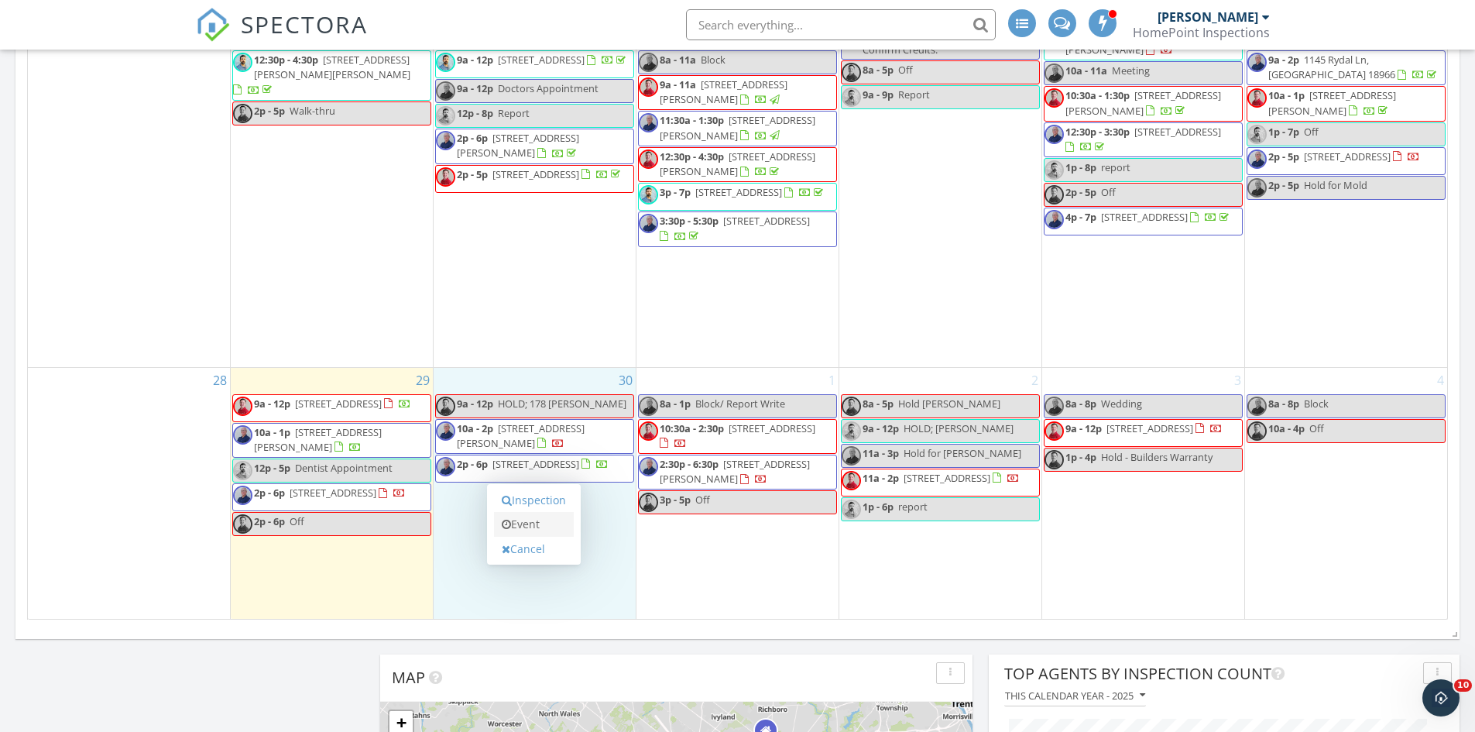
click at [534, 523] on link "Event" at bounding box center [534, 524] width 80 height 25
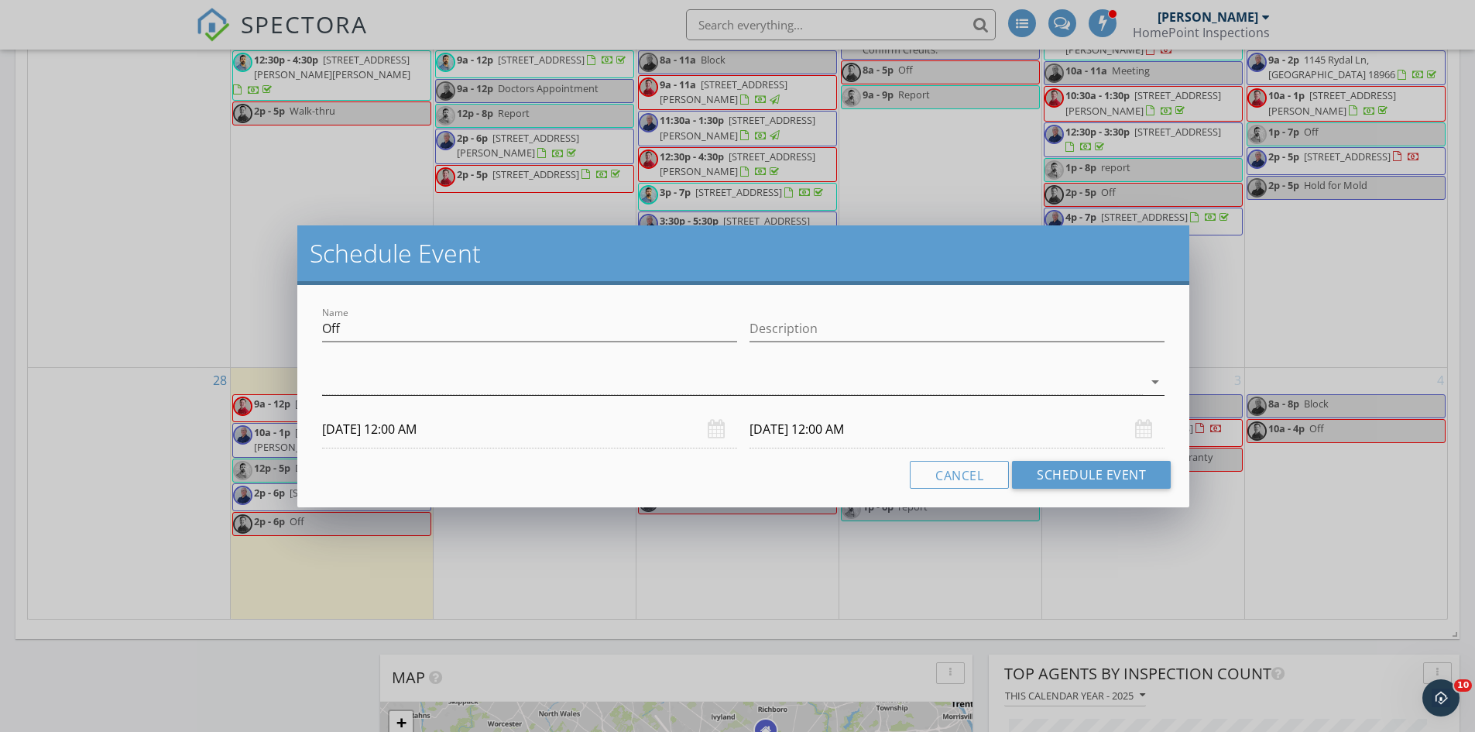
click at [650, 392] on div at bounding box center [732, 382] width 821 height 26
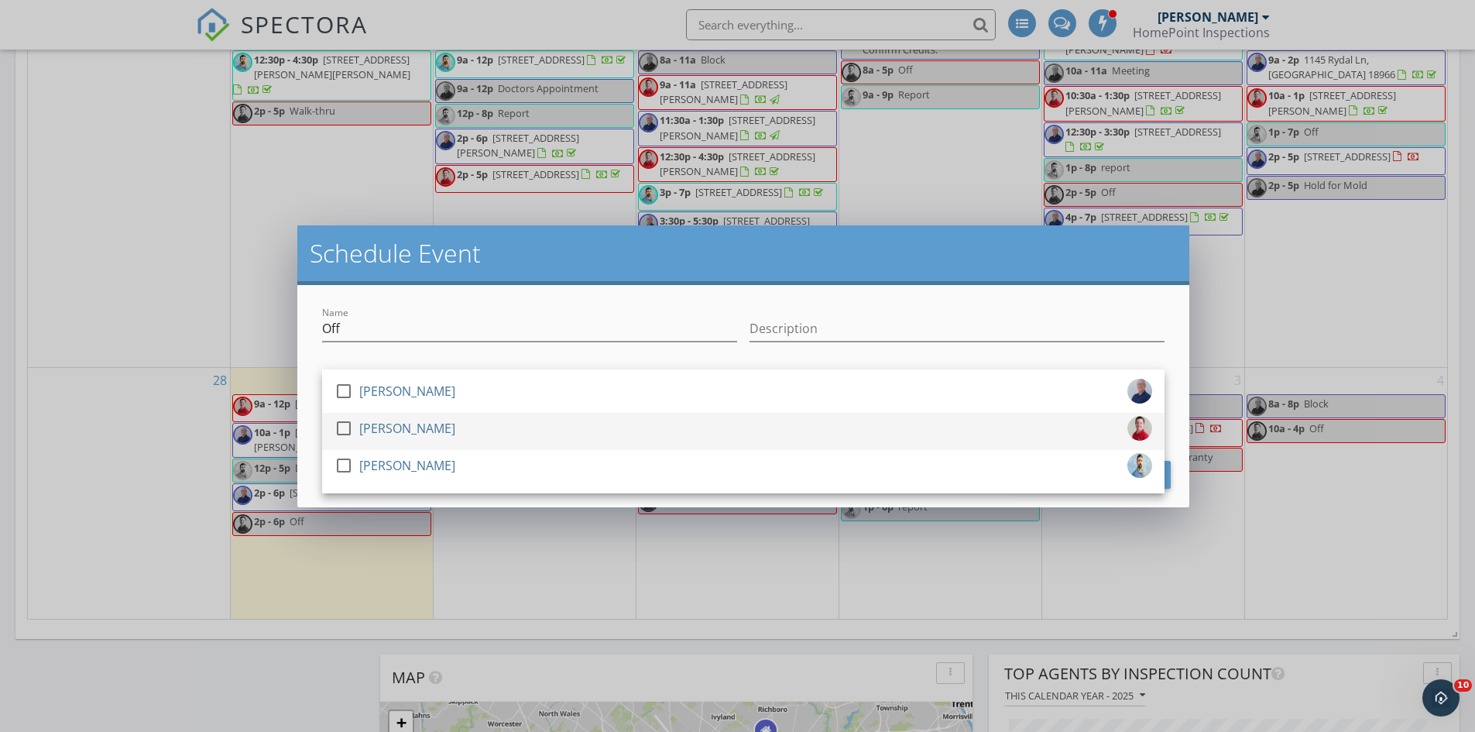
click at [347, 427] on div at bounding box center [344, 428] width 26 height 26
click at [312, 455] on div "Name Off Description check_box_outline_blank Daniel McLaughlin check_box Joe Bo…" at bounding box center [743, 396] width 892 height 222
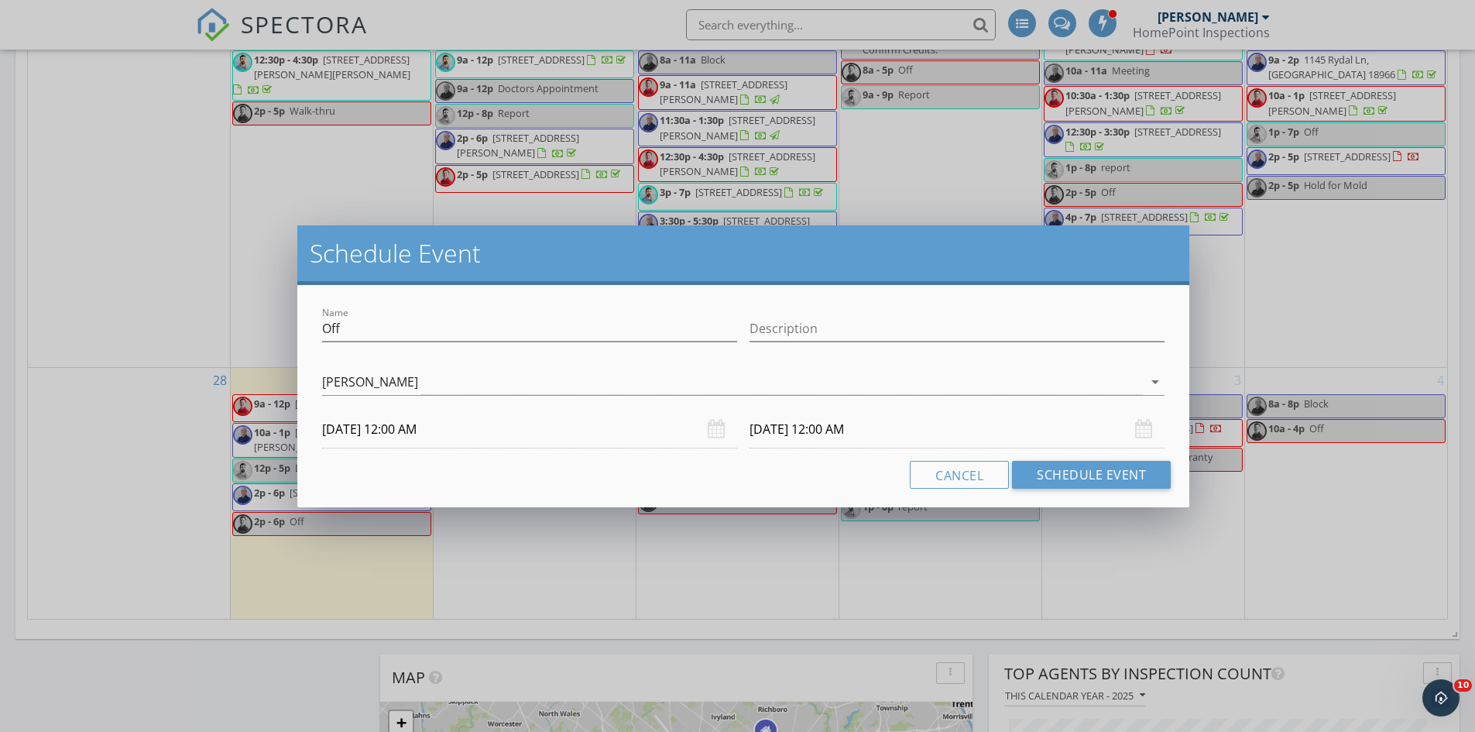
click at [418, 430] on input "09/30/2025 12:00 AM" at bounding box center [529, 429] width 415 height 38
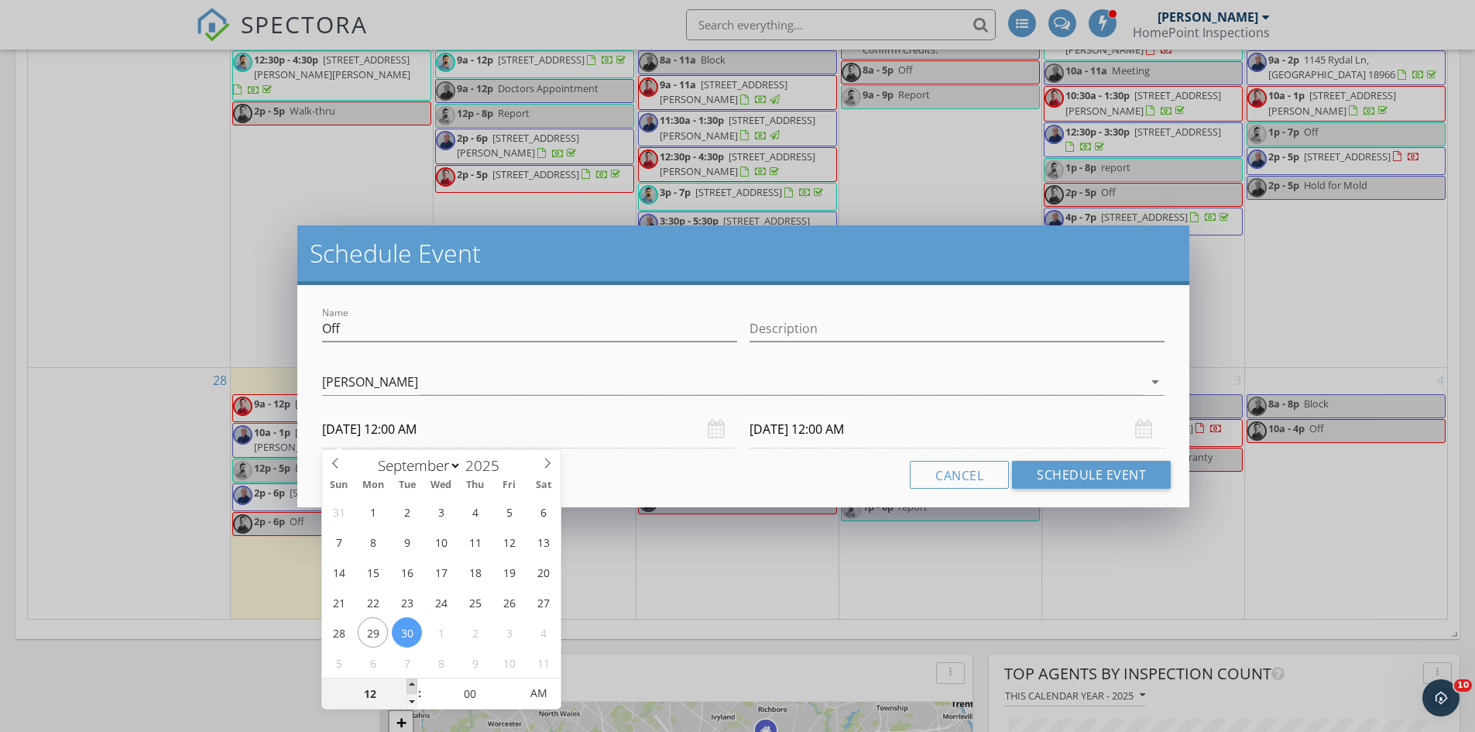
type input "01"
type input "09/30/2025 1:00 AM"
click at [413, 679] on span at bounding box center [411, 685] width 11 height 15
type input "10/01/2025 1:00 AM"
type input "09/30/2025 1:00 PM"
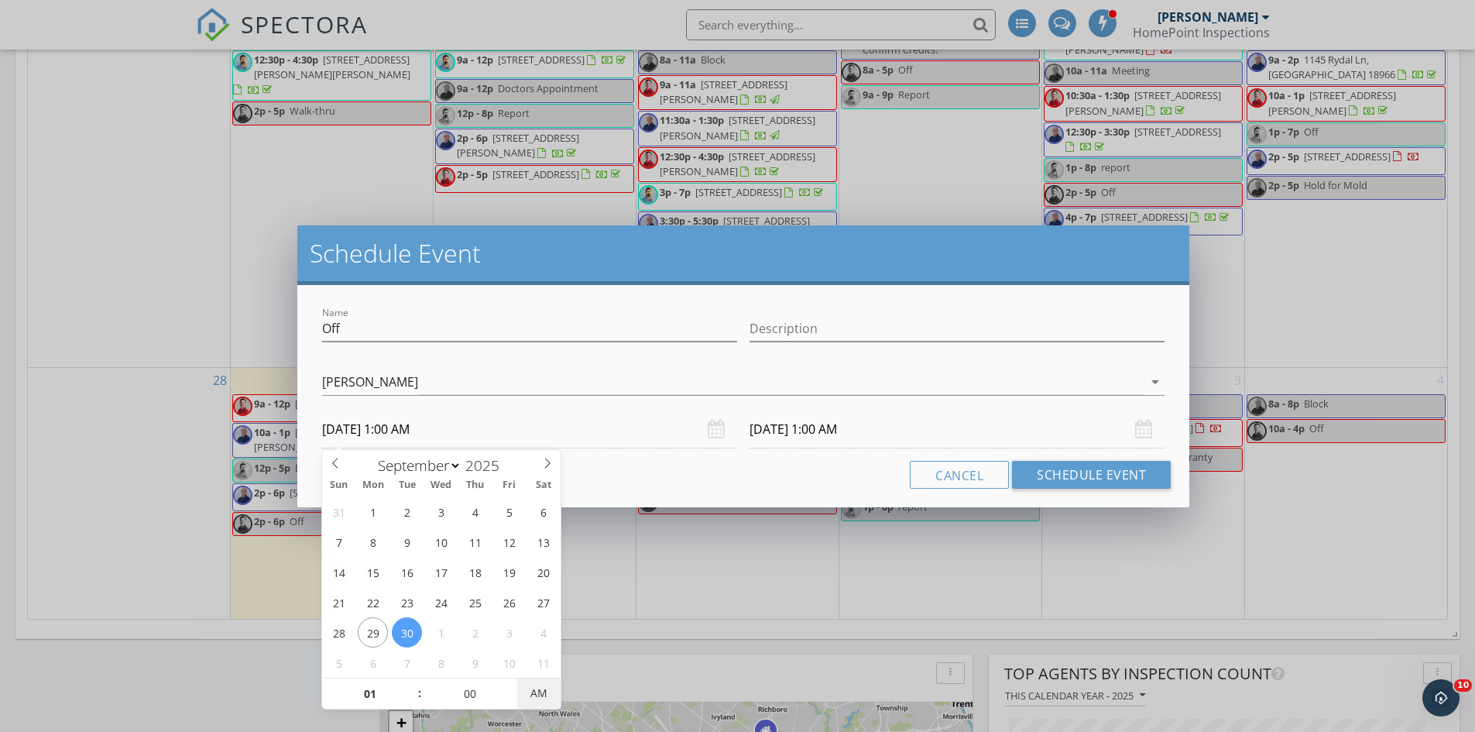
type input "10/01/2025 1:00 PM"
click at [532, 694] on span "AM" at bounding box center [538, 692] width 43 height 31
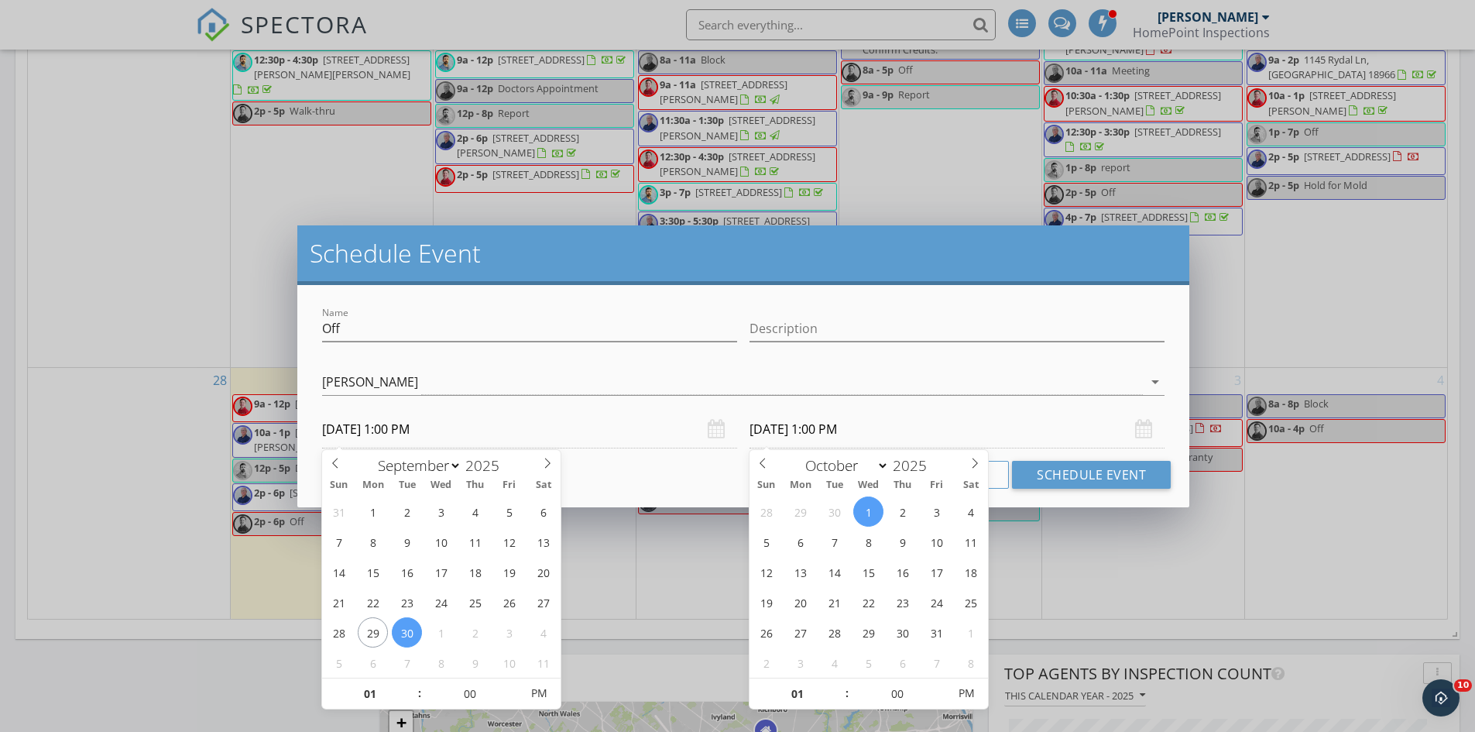
click at [771, 432] on input "10/01/2025 1:00 PM" at bounding box center [956, 429] width 415 height 38
select select "8"
type input "09/30/2025 1:00 PM"
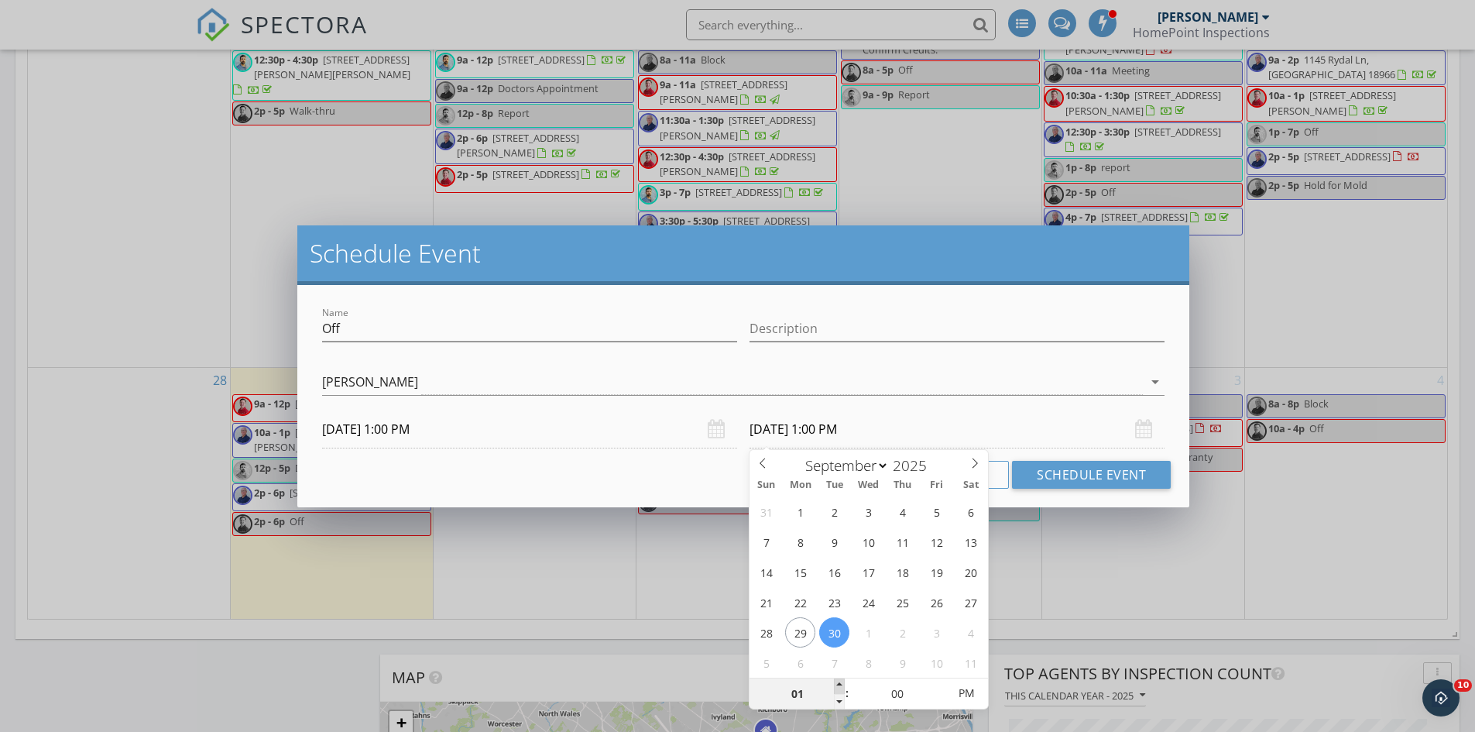
type input "02"
type input "09/30/2025 2:00 PM"
click at [838, 685] on span at bounding box center [839, 685] width 11 height 15
type input "03"
type input "09/30/2025 3:00 PM"
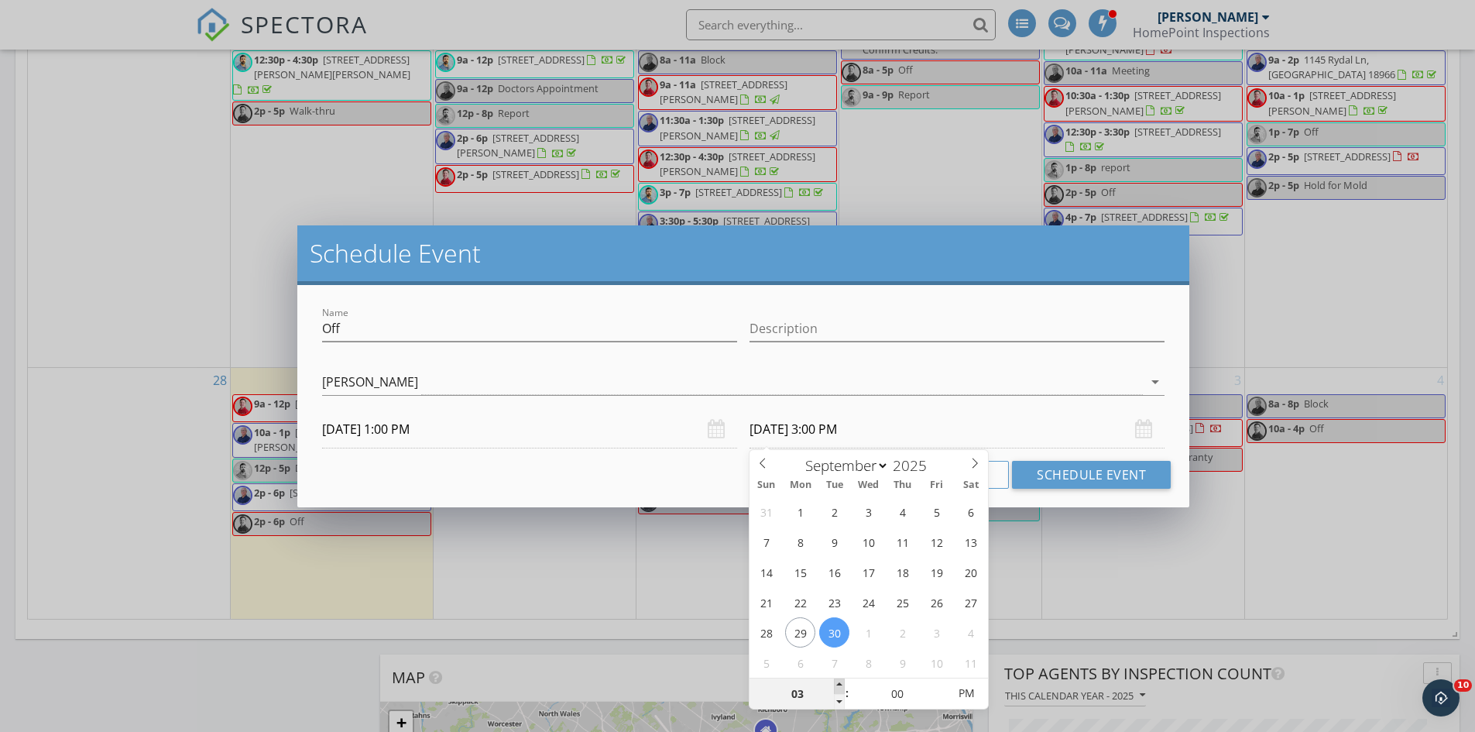
click at [838, 685] on span at bounding box center [839, 685] width 11 height 15
type input "04"
type input "09/30/2025 4:00 PM"
click at [838, 685] on span at bounding box center [839, 685] width 11 height 15
type input "05"
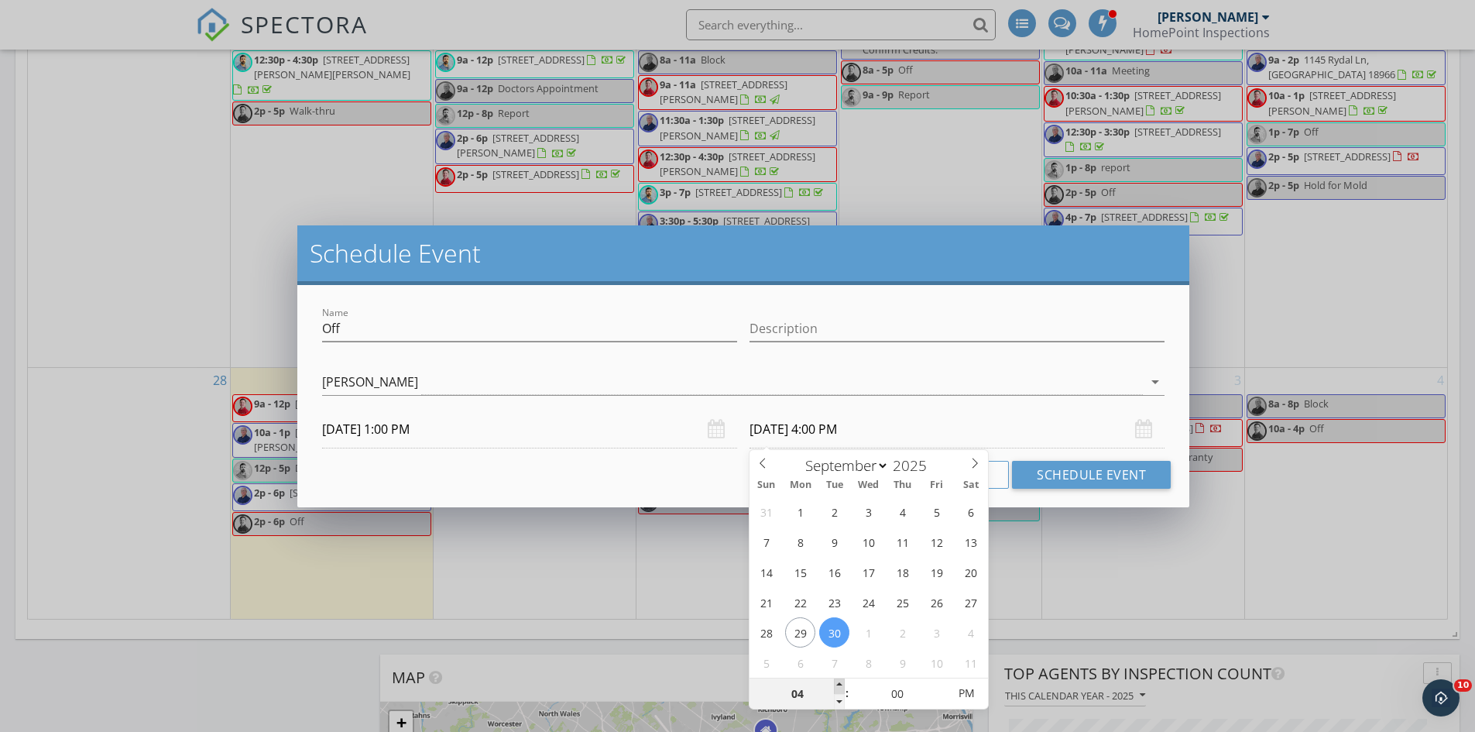
type input "09/30/2025 5:00 PM"
click at [838, 685] on span at bounding box center [839, 685] width 11 height 15
type input "06"
type input "09/30/2025 6:00 PM"
click at [838, 685] on span at bounding box center [839, 685] width 11 height 15
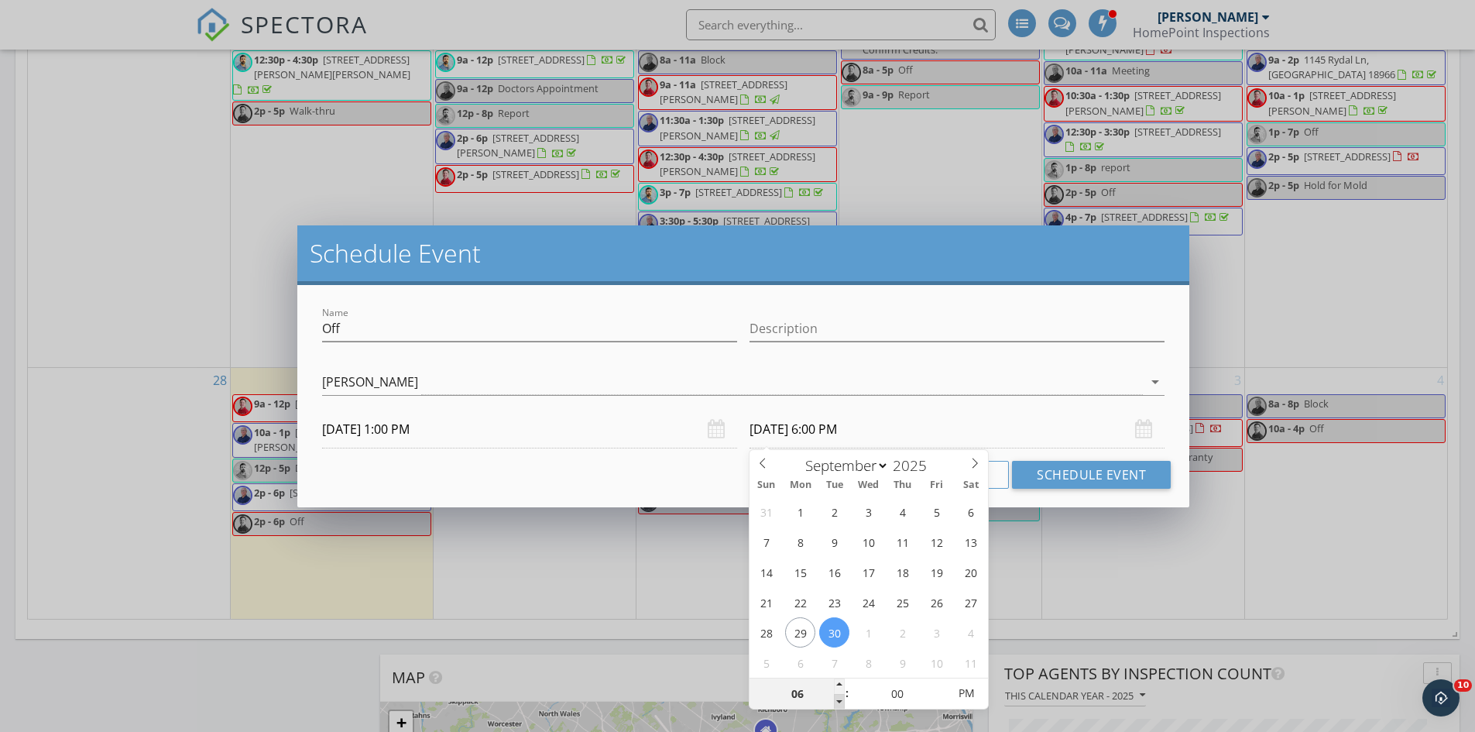
type input "05"
type input "09/30/2025 5:00 PM"
click at [838, 695] on span at bounding box center [839, 701] width 11 height 15
click at [1064, 469] on button "Schedule Event" at bounding box center [1091, 475] width 159 height 28
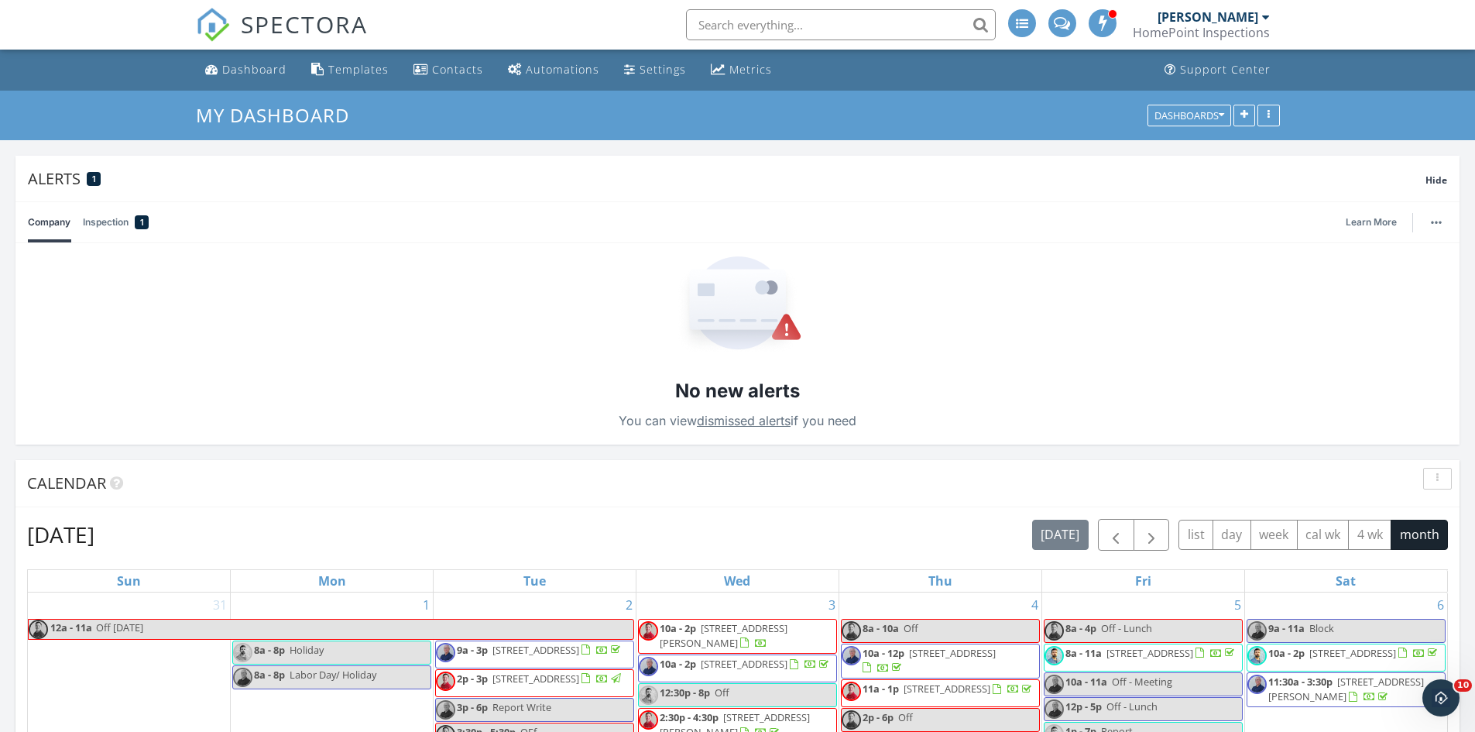
click at [857, 24] on input "text" at bounding box center [841, 24] width 310 height 31
click at [721, 28] on input "7329867484" at bounding box center [841, 24] width 310 height 31
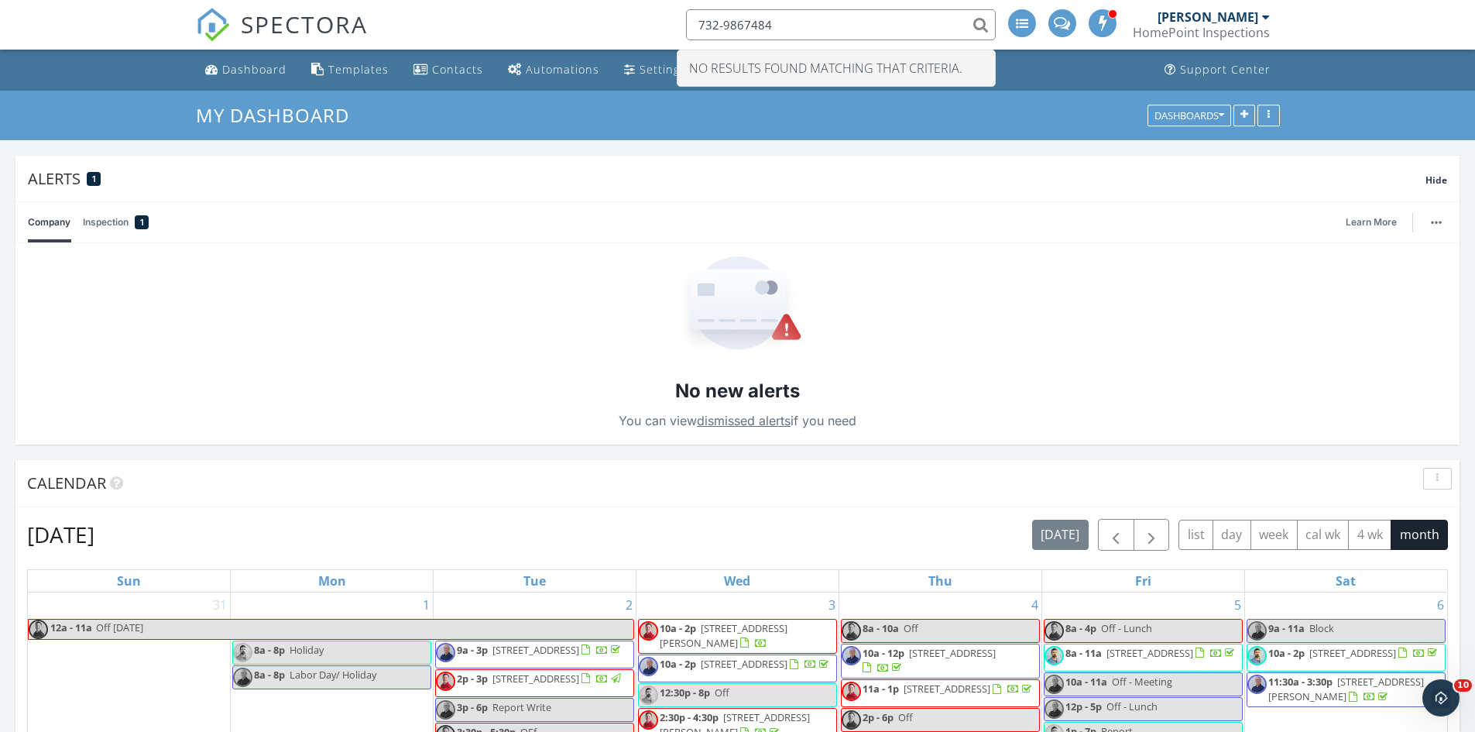
click at [743, 23] on input "732-9867484" at bounding box center [841, 24] width 310 height 31
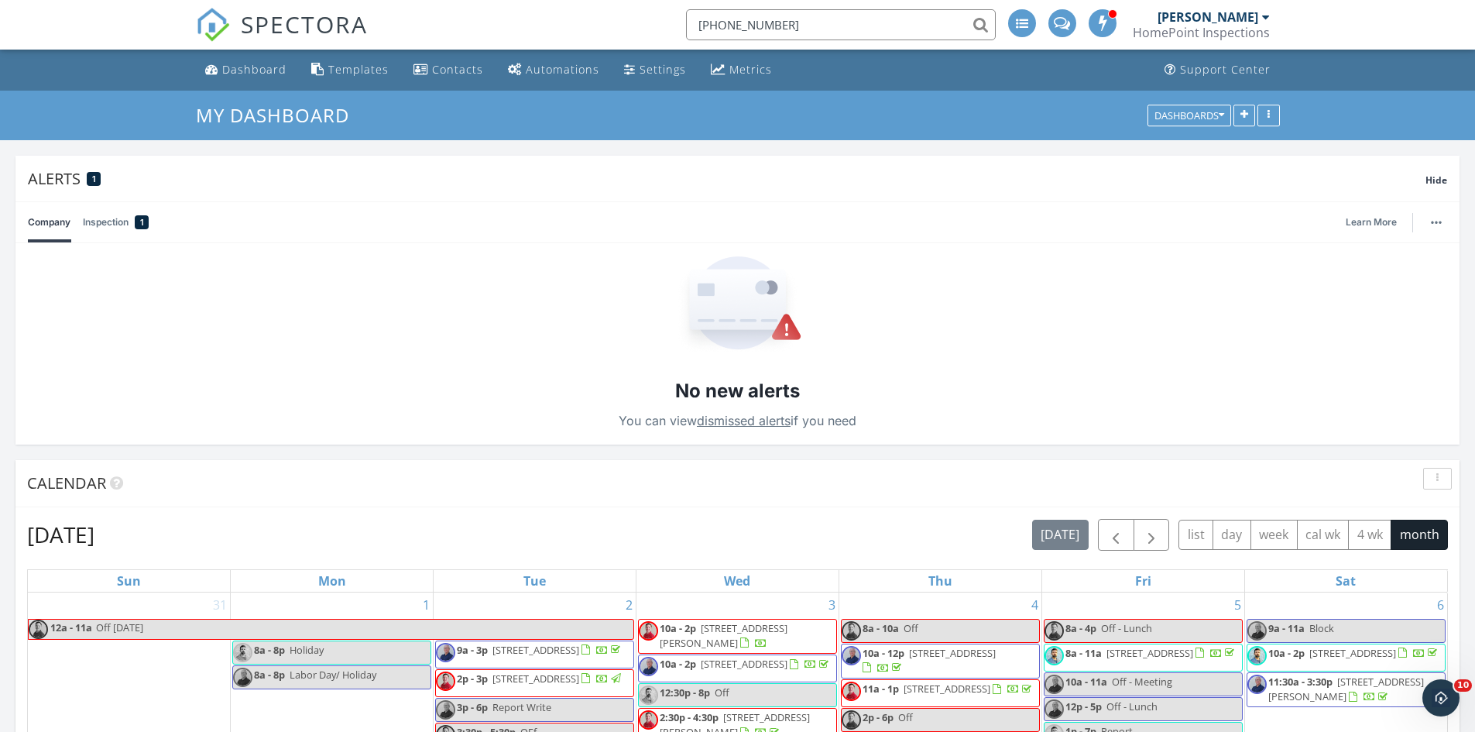
click at [796, 18] on input "732-986-7484" at bounding box center [841, 24] width 310 height 31
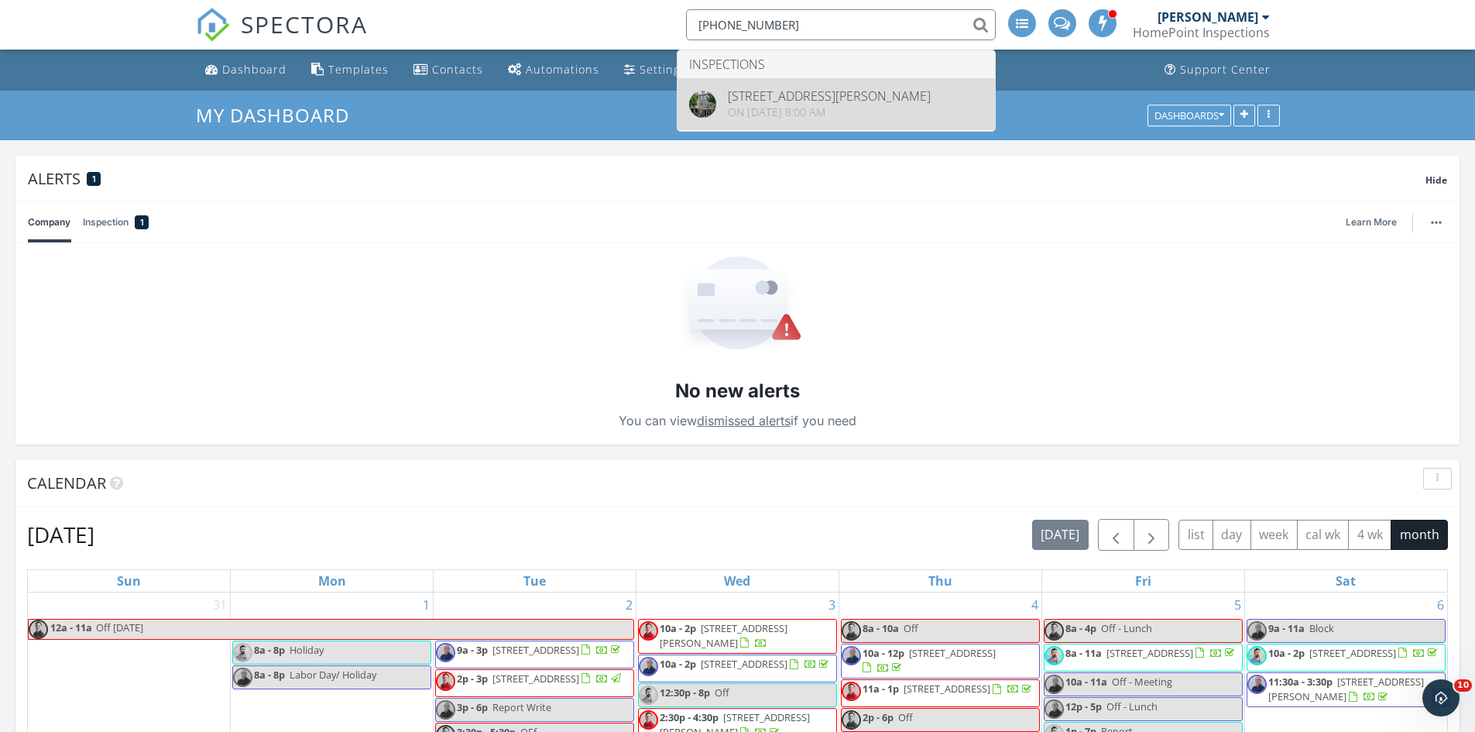
type input "732-986-7484"
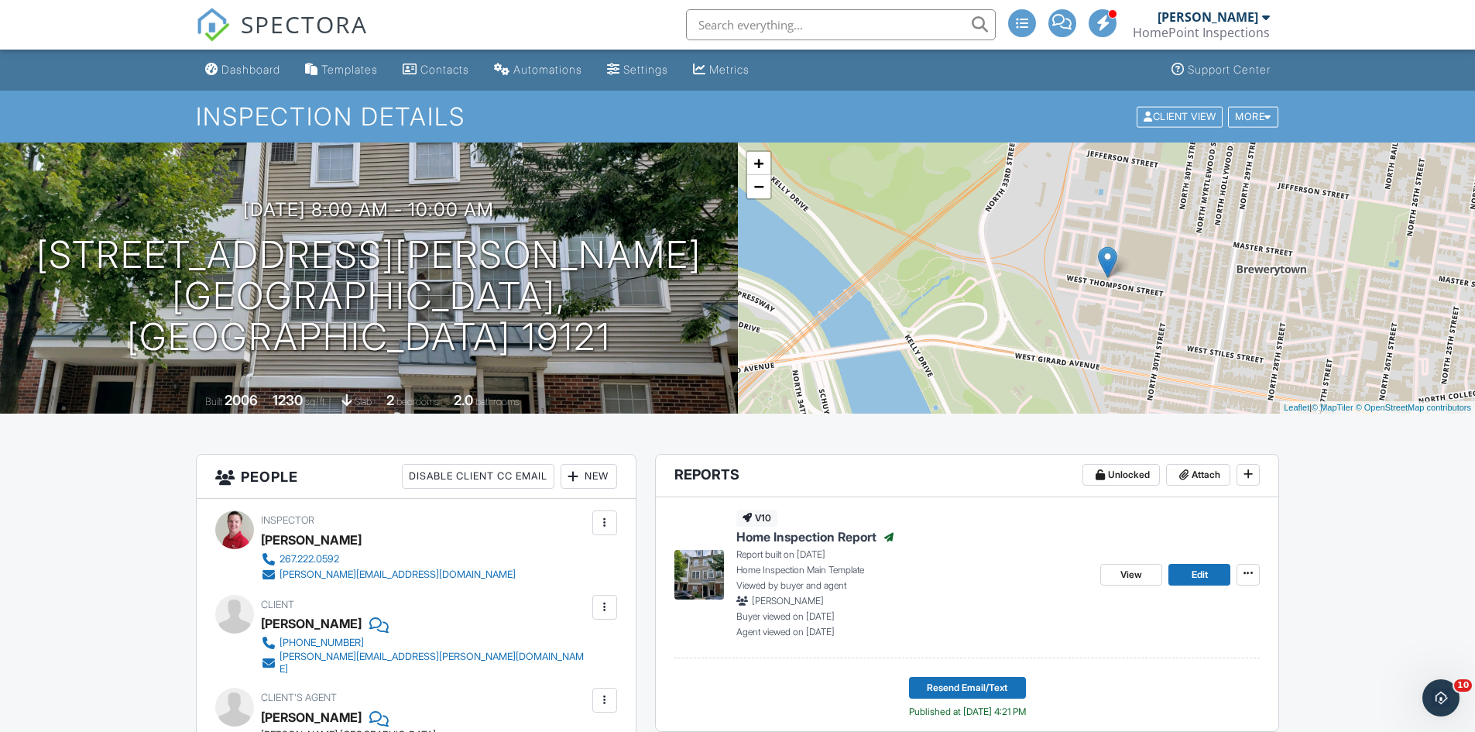
click at [209, 25] on img at bounding box center [213, 25] width 34 height 34
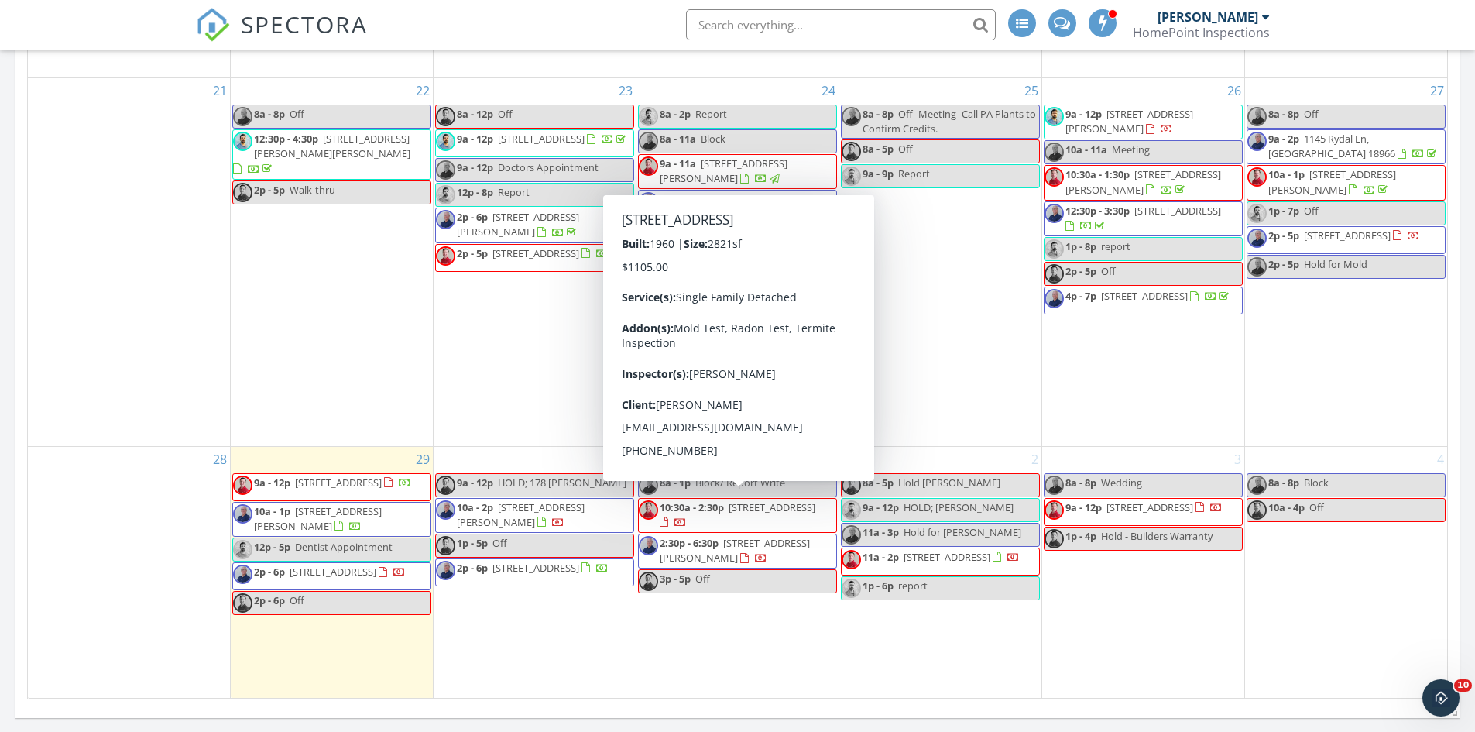
scroll to position [1392, 0]
